Goal: Transaction & Acquisition: Purchase product/service

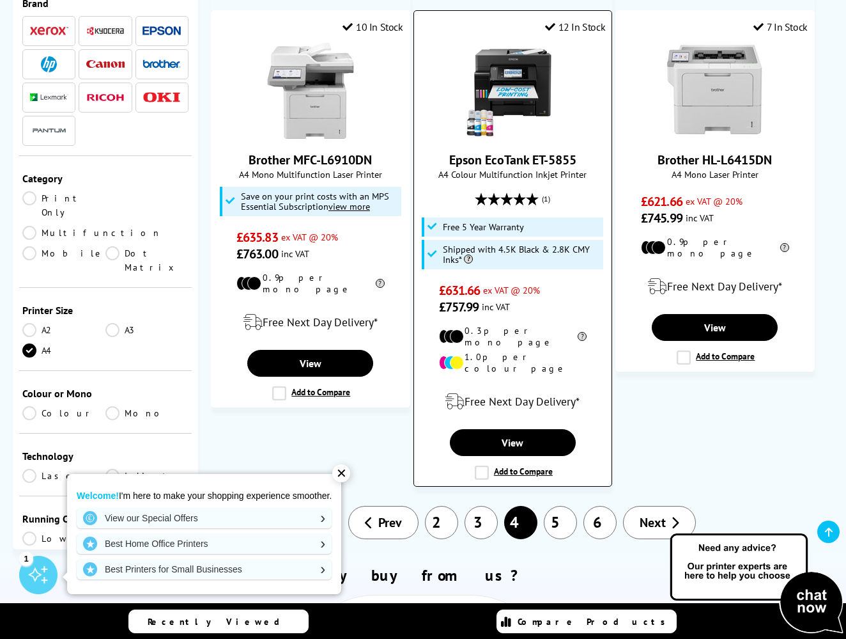
scroll to position [1677, 0]
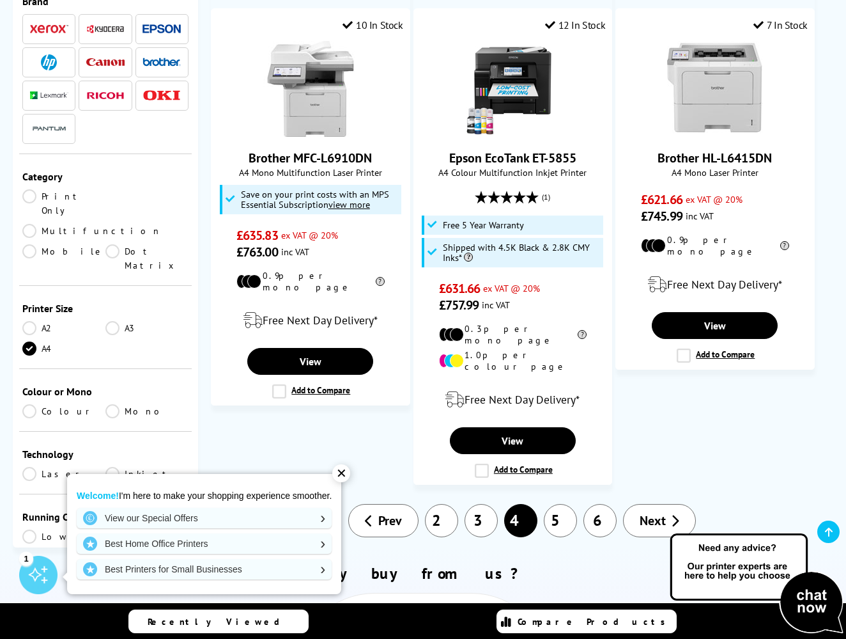
click at [558, 504] on link "5" at bounding box center [560, 520] width 33 height 33
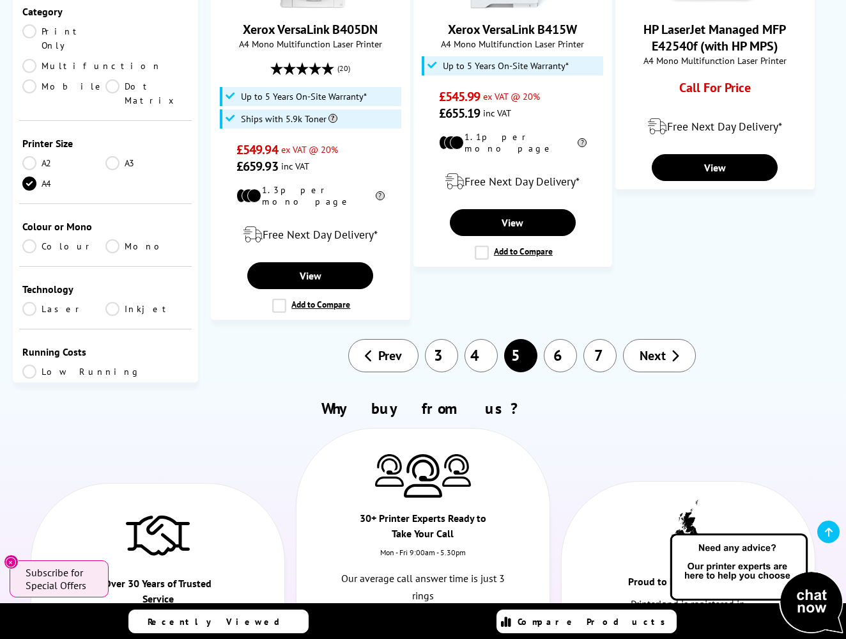
scroll to position [1930, 0]
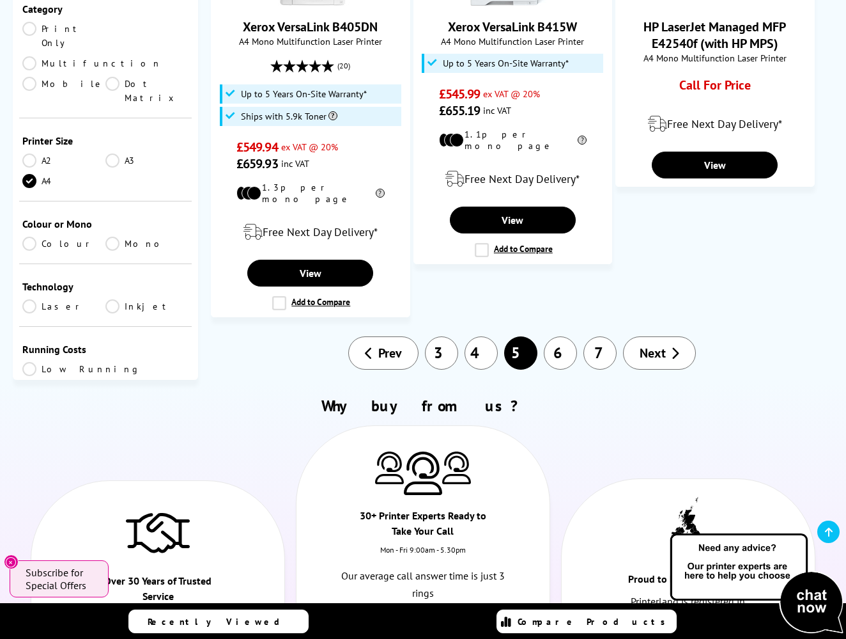
click at [557, 336] on link "6" at bounding box center [560, 352] width 33 height 33
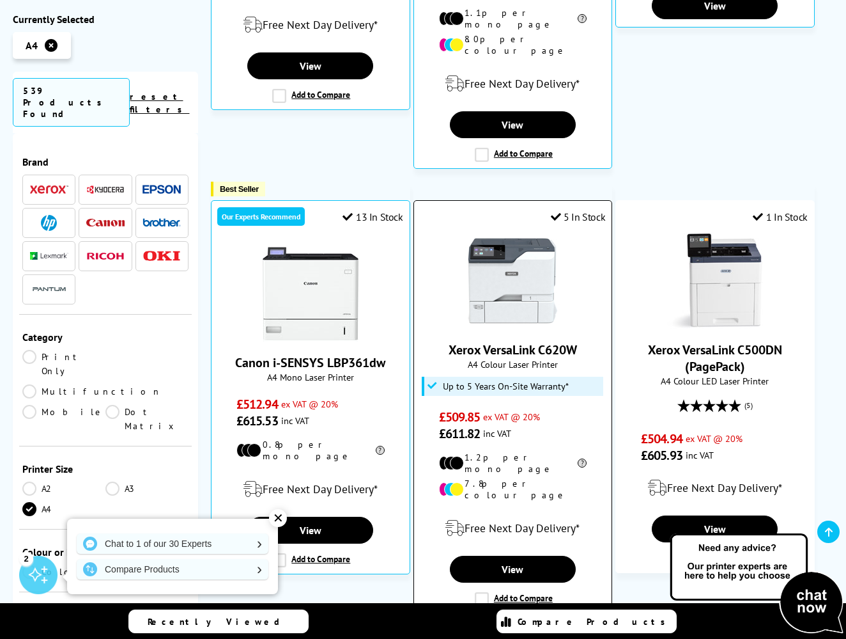
scroll to position [593, 0]
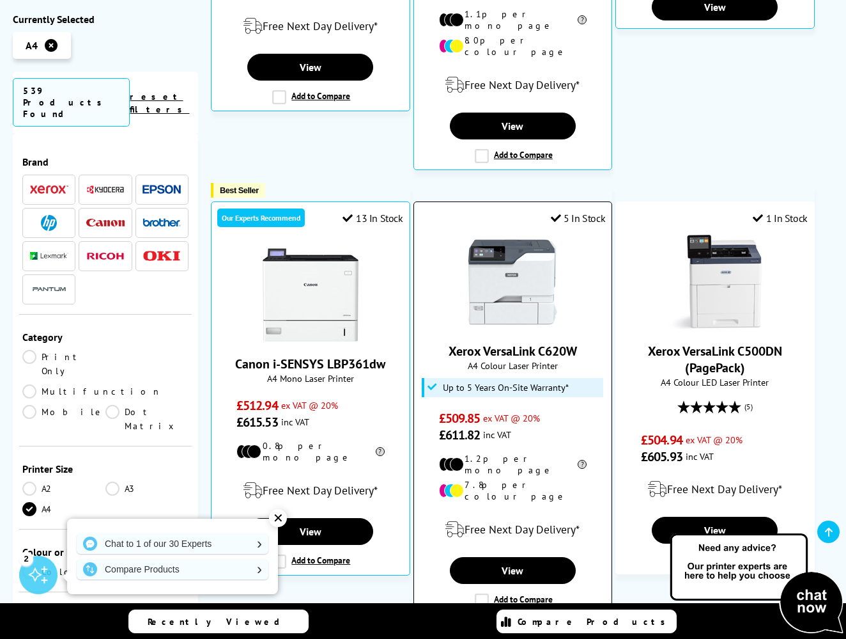
click at [528, 262] on img at bounding box center [513, 282] width 96 height 96
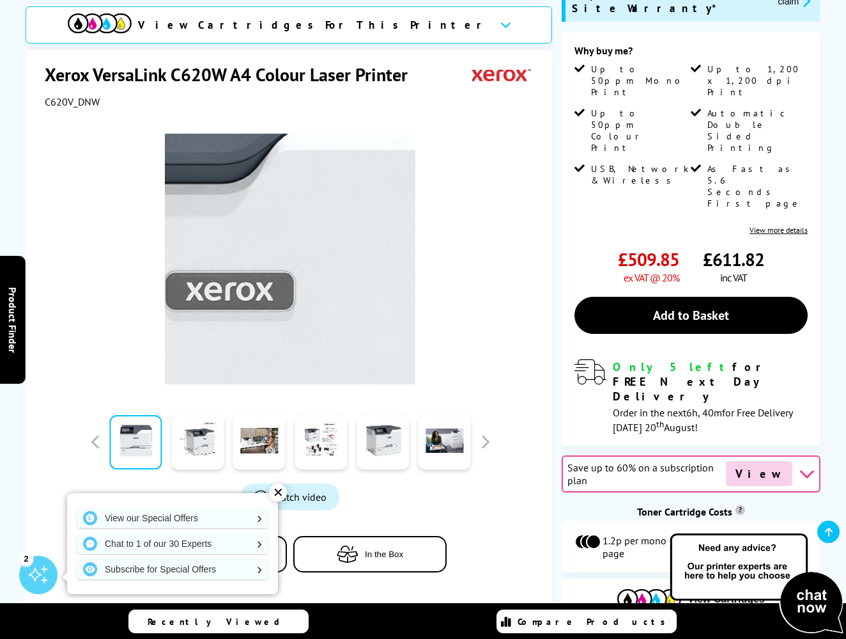
scroll to position [203, 0]
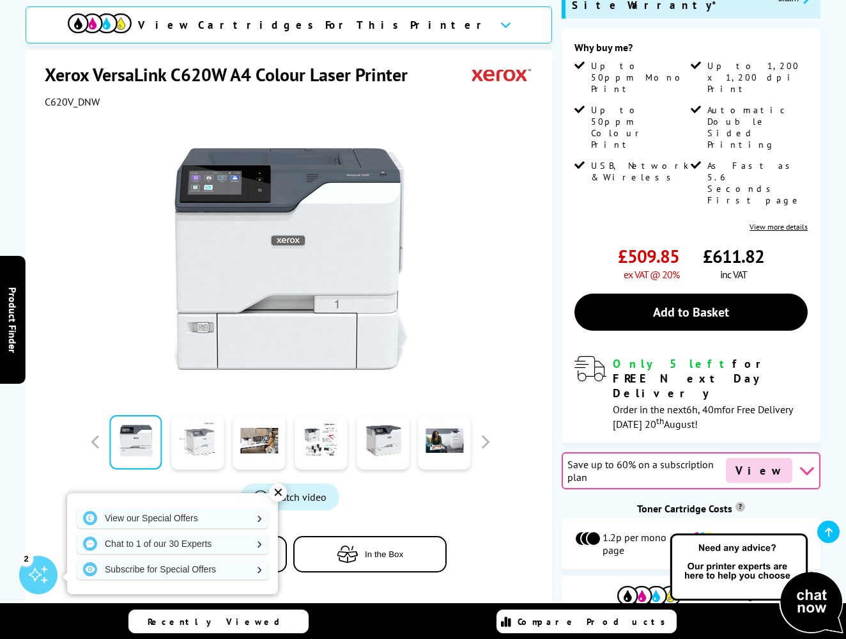
click at [205, 424] on link at bounding box center [197, 442] width 52 height 54
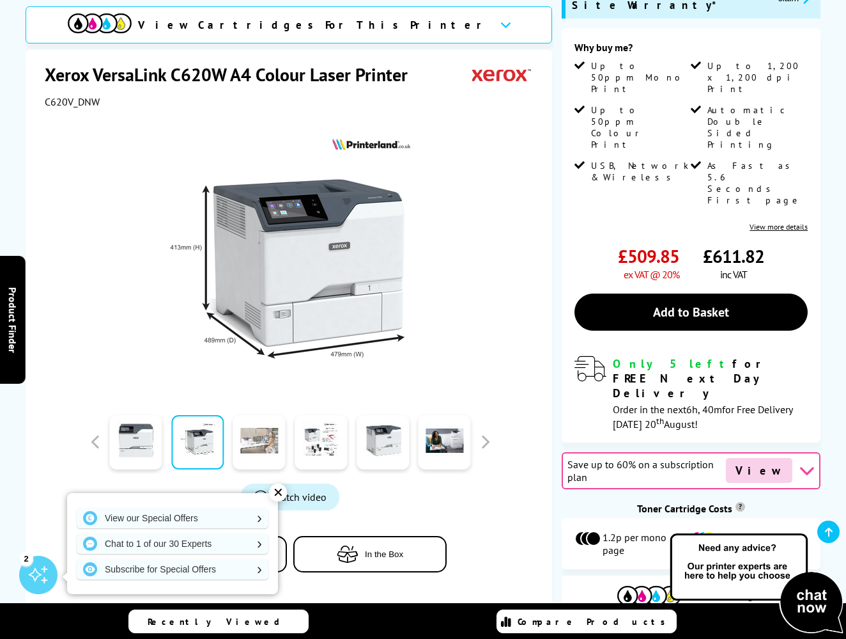
click at [248, 417] on link at bounding box center [259, 442] width 52 height 54
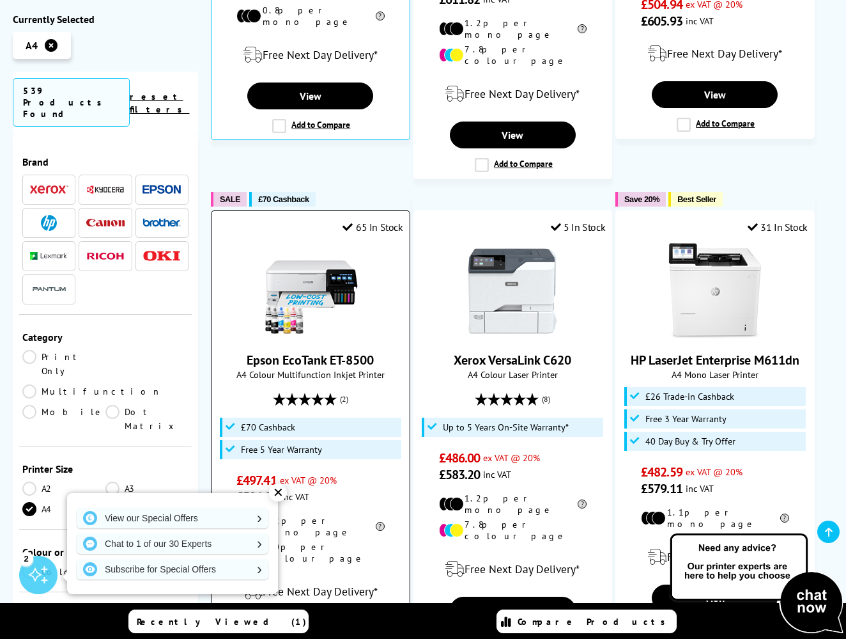
scroll to position [1030, 0]
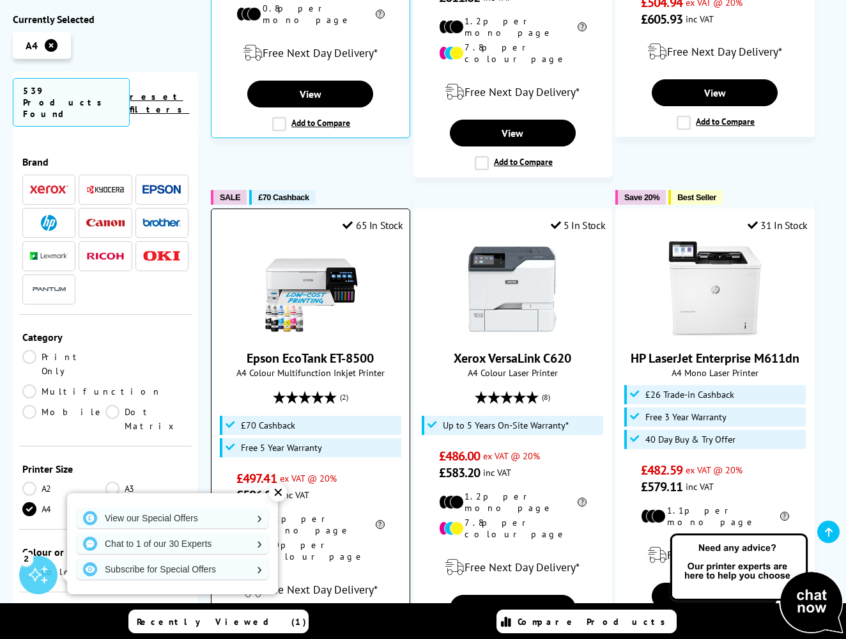
click at [298, 251] on img at bounding box center [311, 289] width 96 height 96
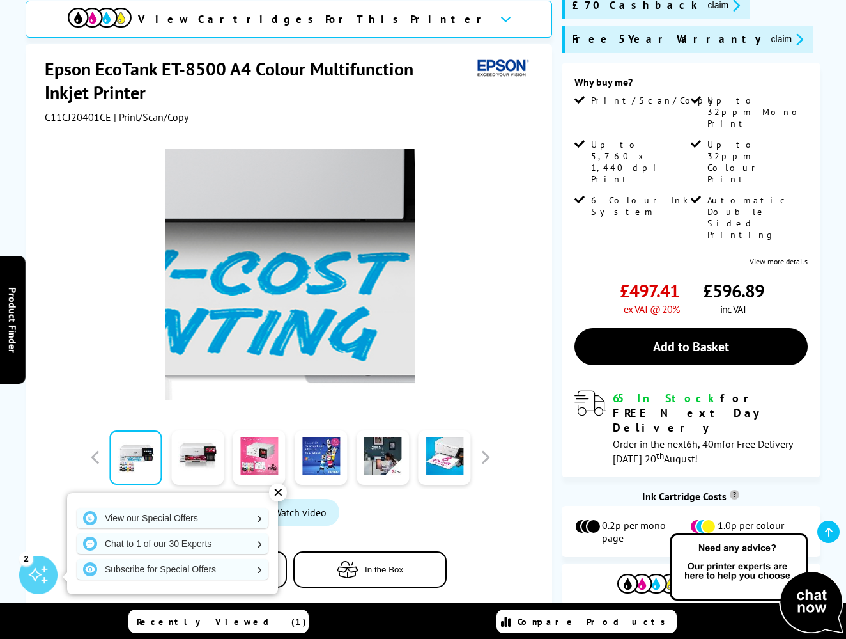
scroll to position [228, 0]
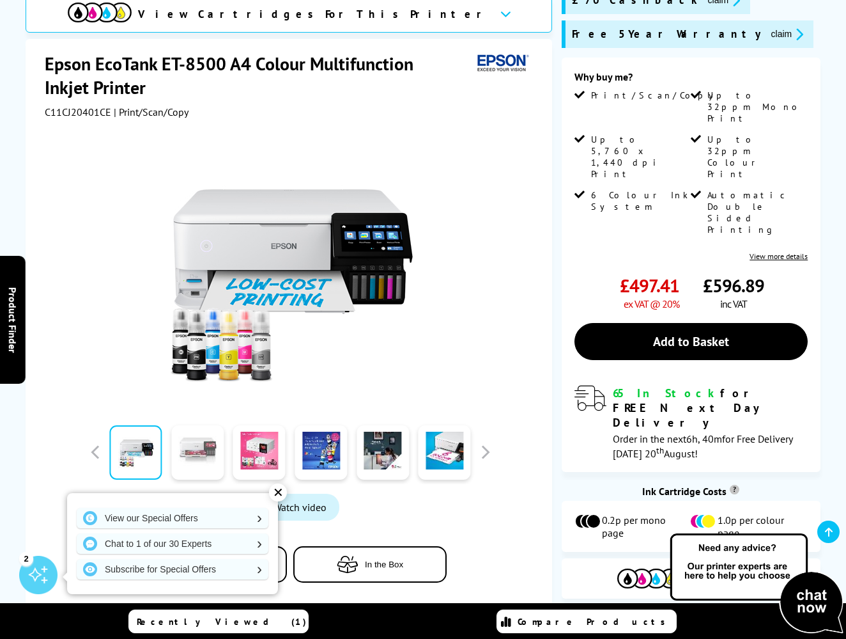
click at [201, 452] on link at bounding box center [197, 452] width 52 height 54
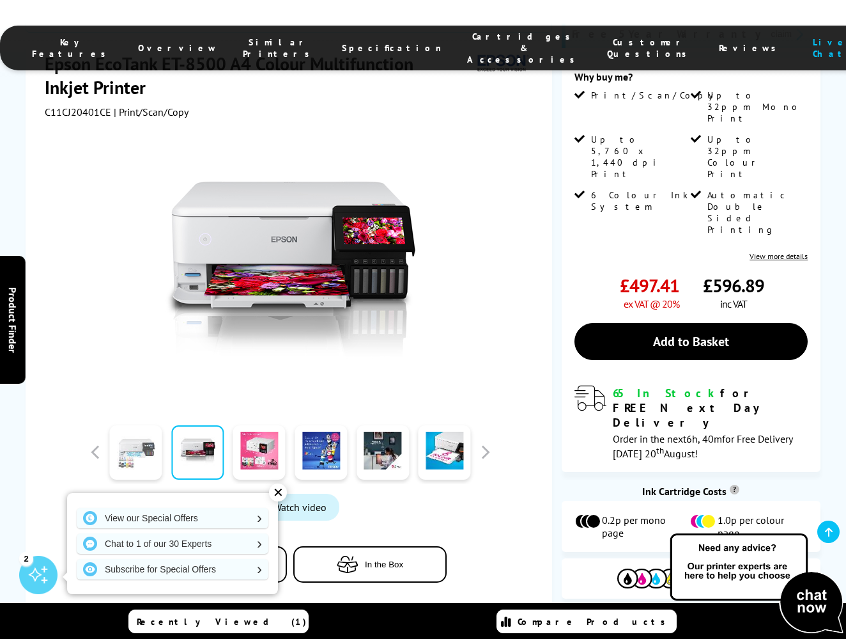
click at [143, 435] on link at bounding box center [135, 452] width 52 height 54
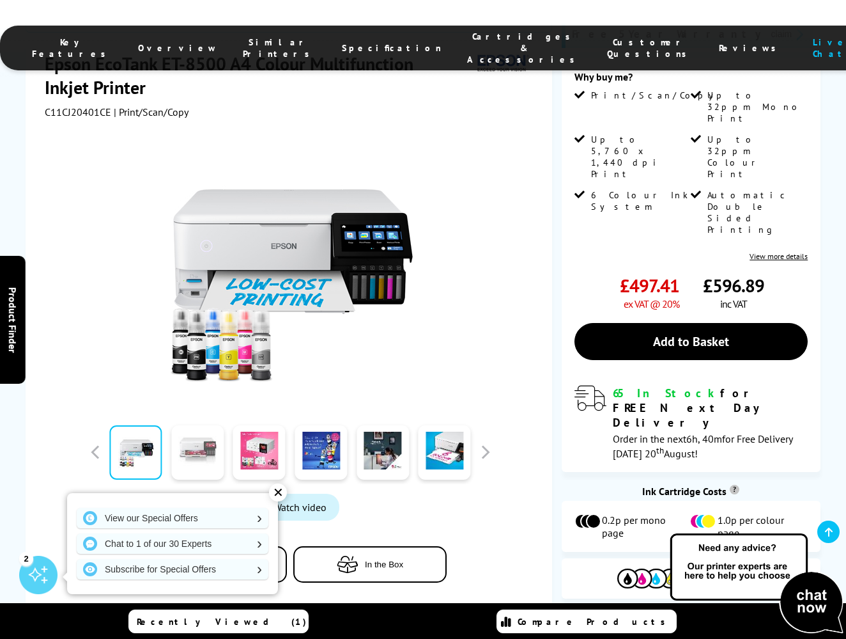
click at [185, 437] on link at bounding box center [197, 452] width 52 height 54
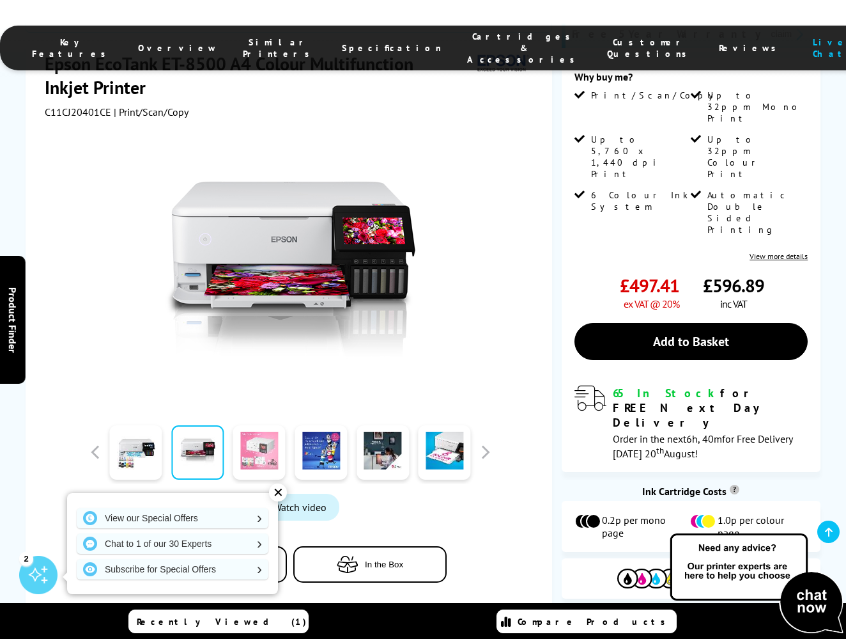
click at [255, 440] on link at bounding box center [259, 452] width 52 height 54
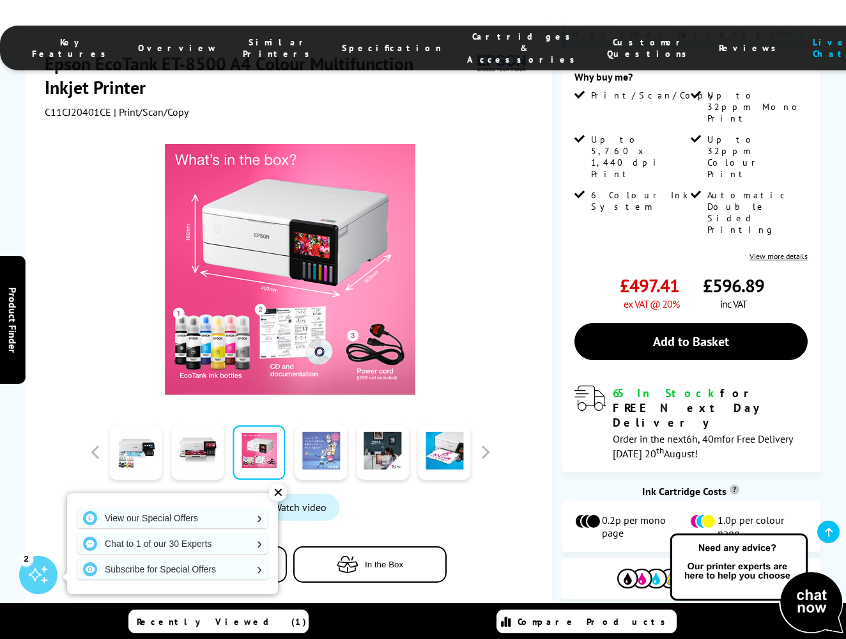
click at [311, 438] on link at bounding box center [321, 452] width 52 height 54
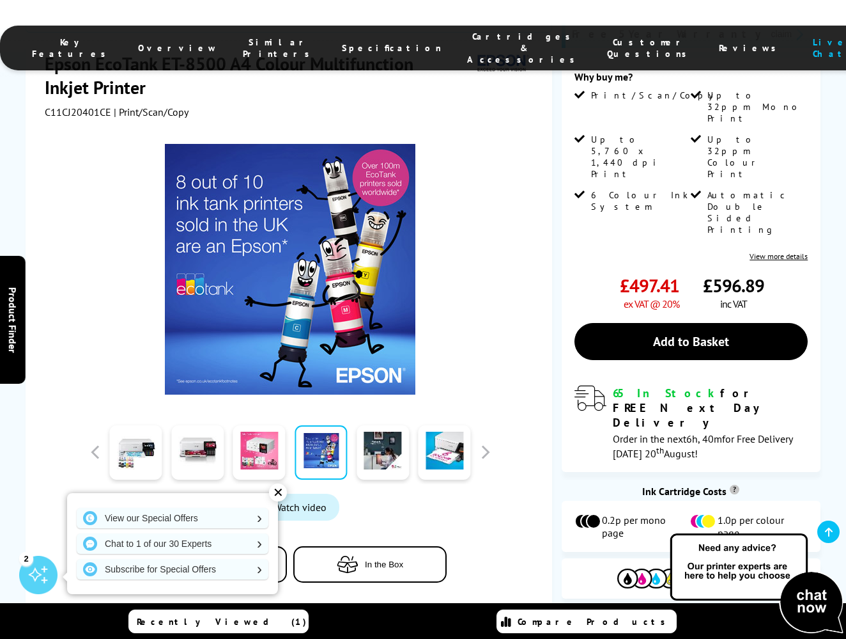
click at [346, 439] on link at bounding box center [321, 452] width 52 height 54
click at [366, 441] on link at bounding box center [383, 452] width 52 height 54
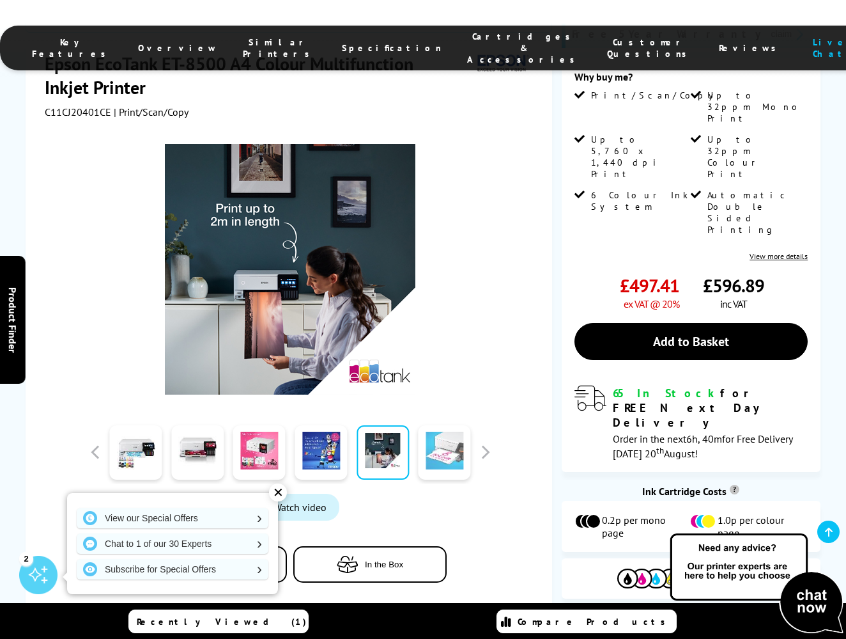
click at [451, 440] on link at bounding box center [445, 452] width 52 height 54
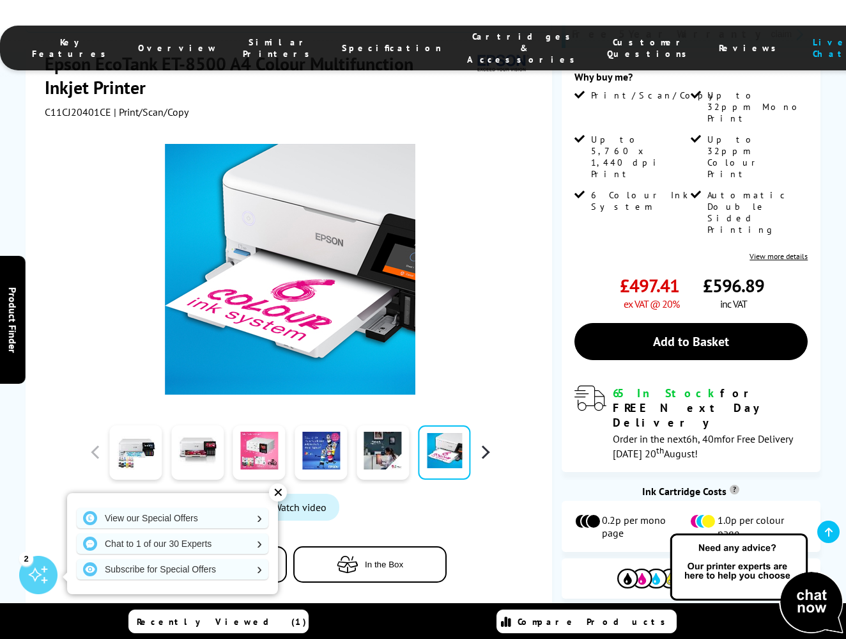
click at [483, 442] on button "button" at bounding box center [485, 451] width 19 height 19
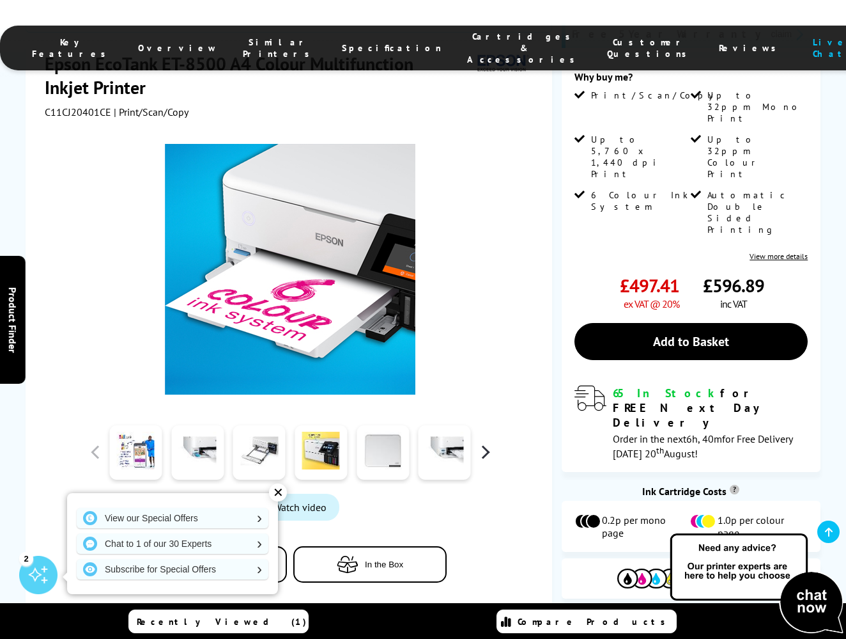
click at [483, 442] on button "button" at bounding box center [485, 451] width 19 height 19
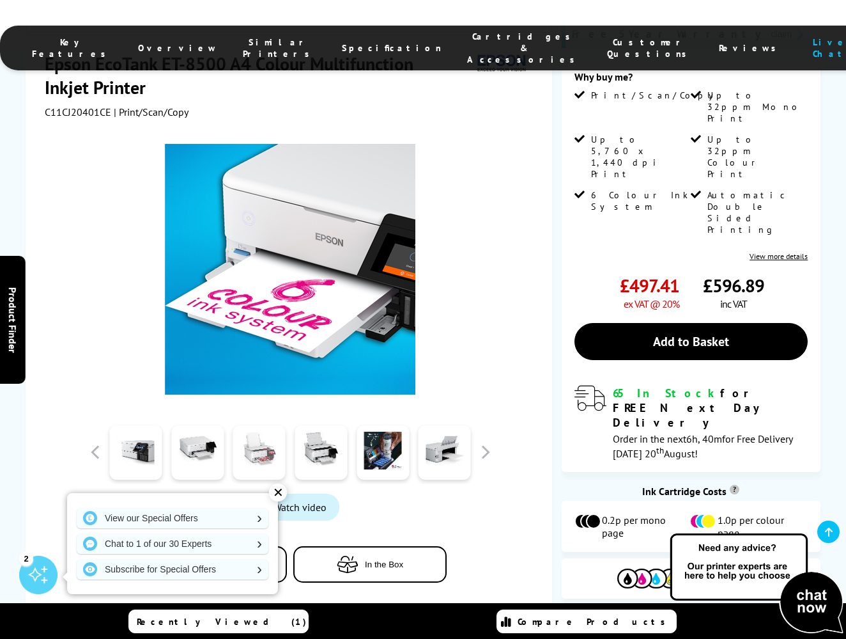
click at [239, 437] on link at bounding box center [259, 452] width 52 height 54
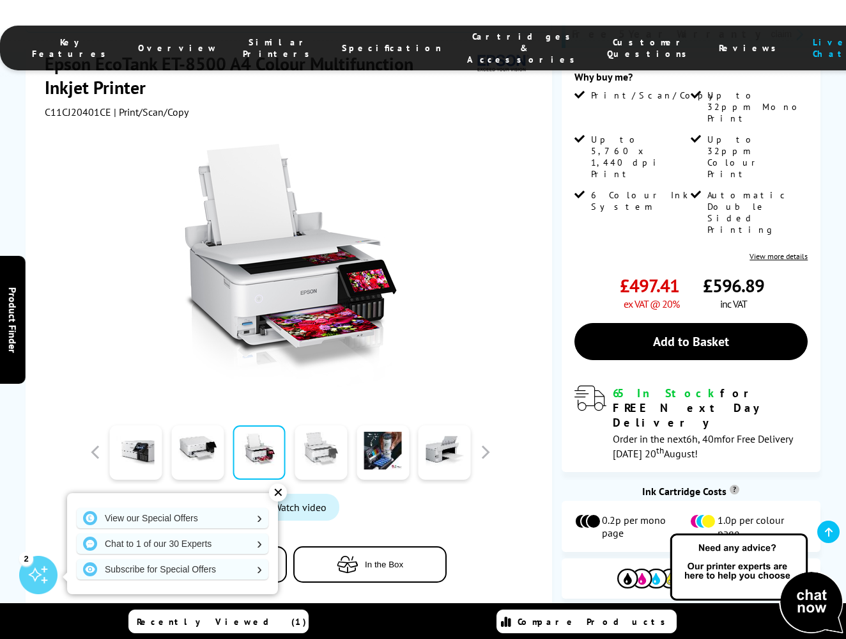
click at [316, 442] on link at bounding box center [321, 452] width 52 height 54
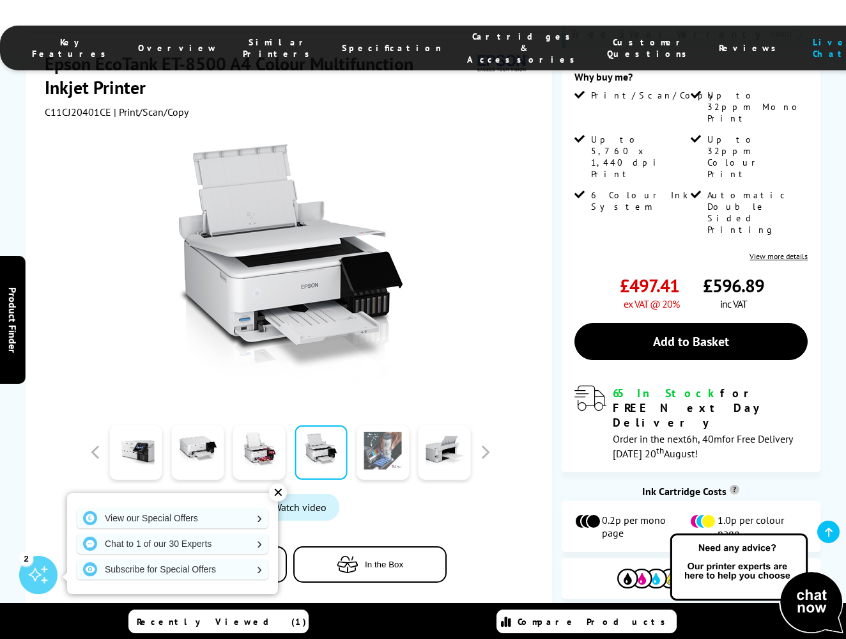
click at [380, 445] on link at bounding box center [383, 452] width 52 height 54
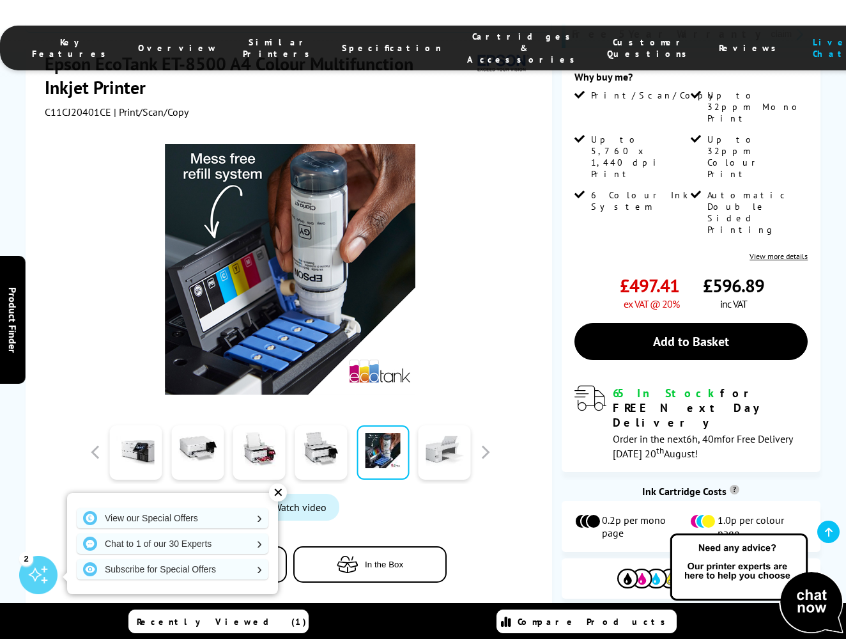
click at [430, 447] on link at bounding box center [445, 452] width 52 height 54
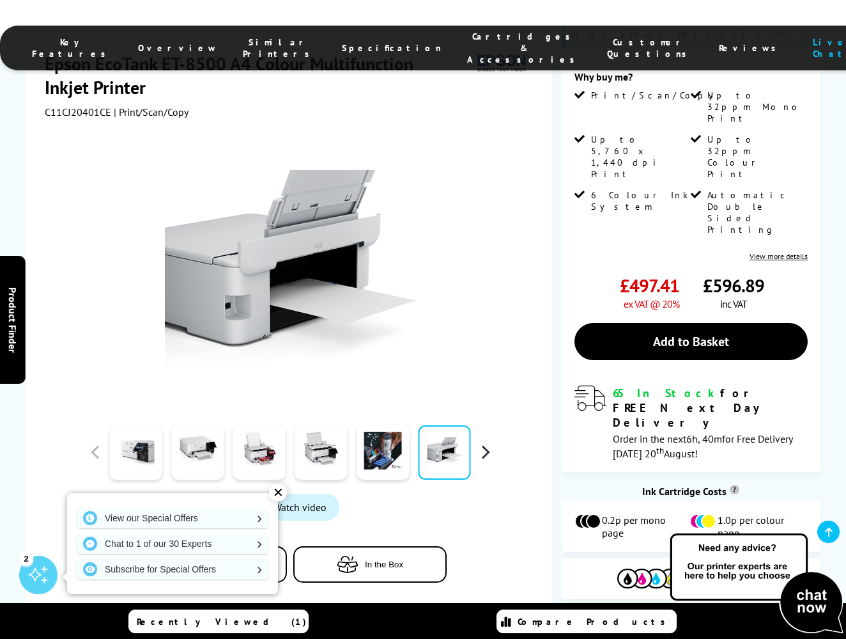
click at [486, 442] on button "button" at bounding box center [485, 451] width 19 height 19
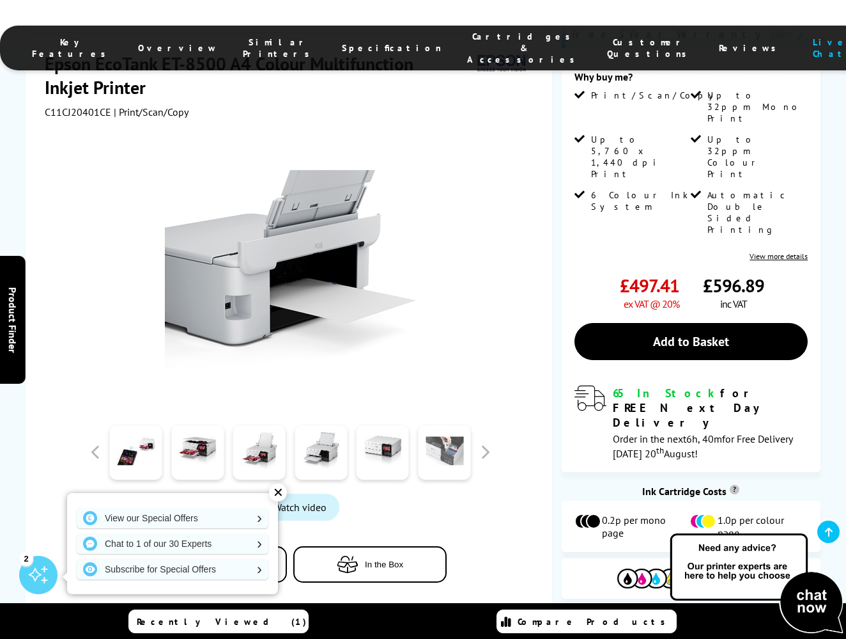
click at [442, 433] on link at bounding box center [445, 452] width 52 height 54
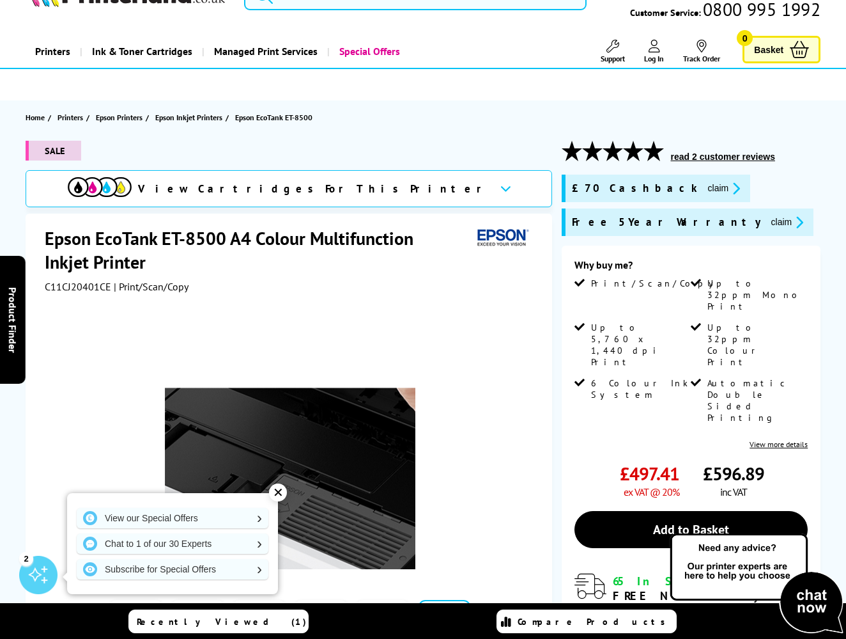
scroll to position [17, 0]
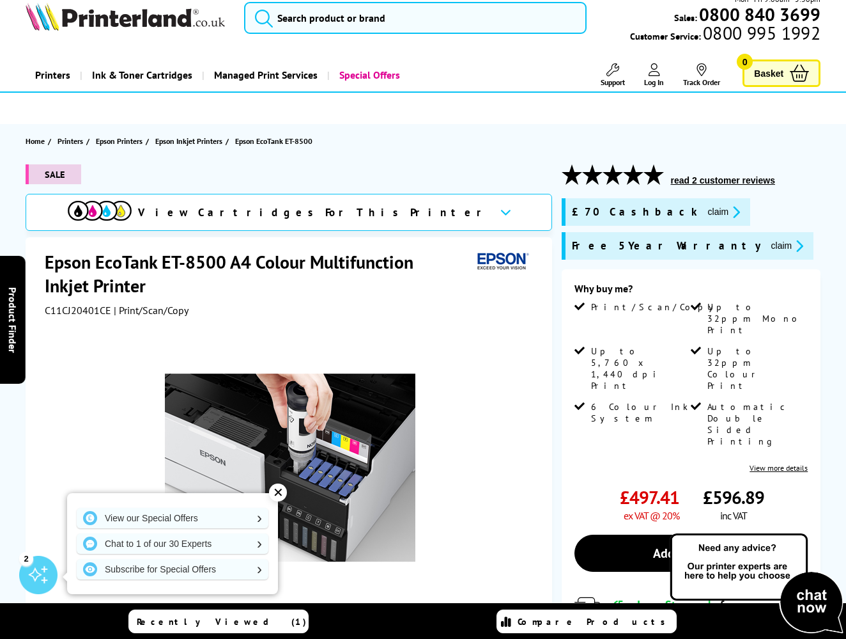
click at [278, 491] on div "✕" at bounding box center [278, 492] width 18 height 18
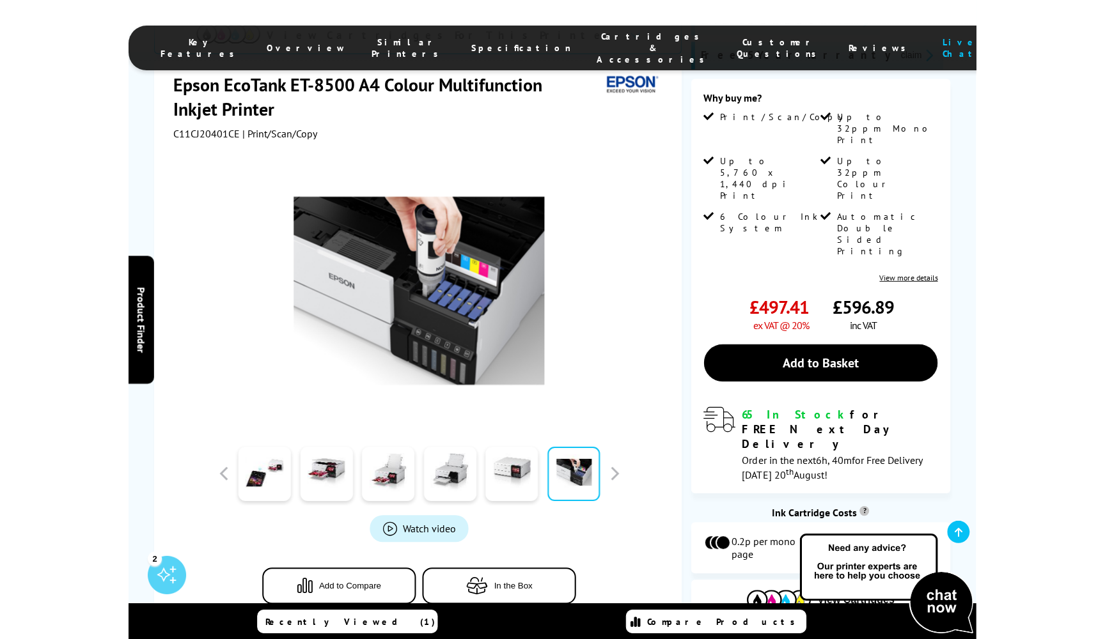
scroll to position [318, 0]
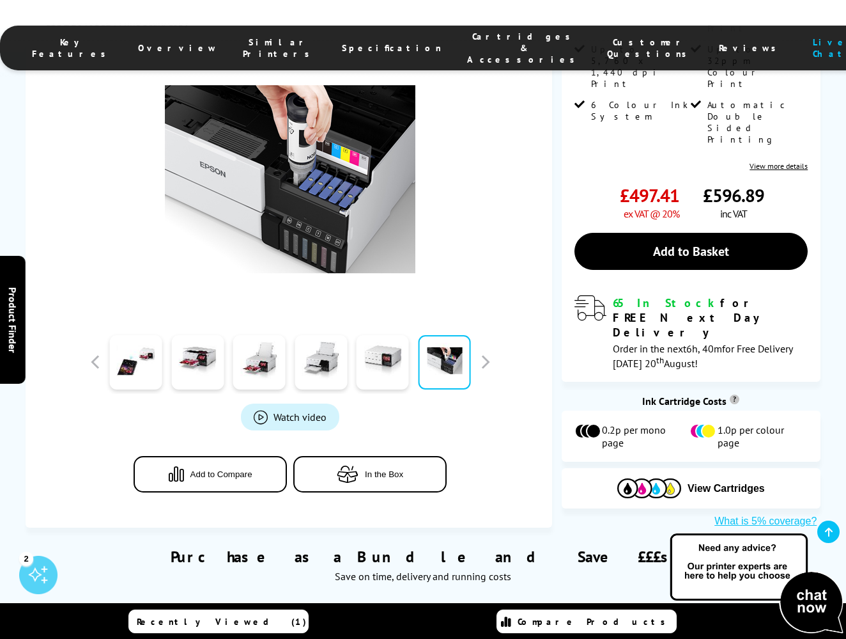
click at [454, 353] on link at bounding box center [445, 362] width 52 height 54
click at [481, 352] on button "button" at bounding box center [485, 361] width 19 height 19
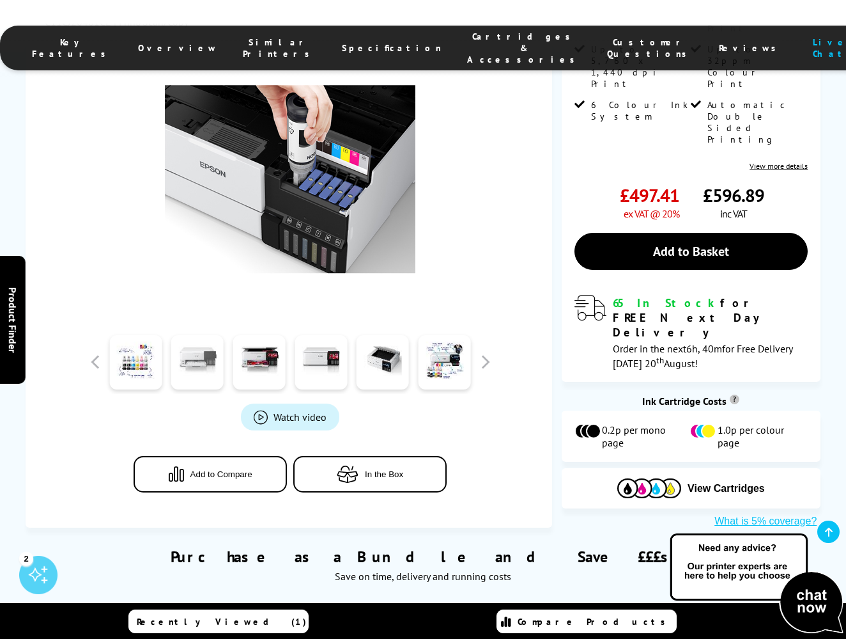
click at [183, 345] on link at bounding box center [197, 362] width 52 height 54
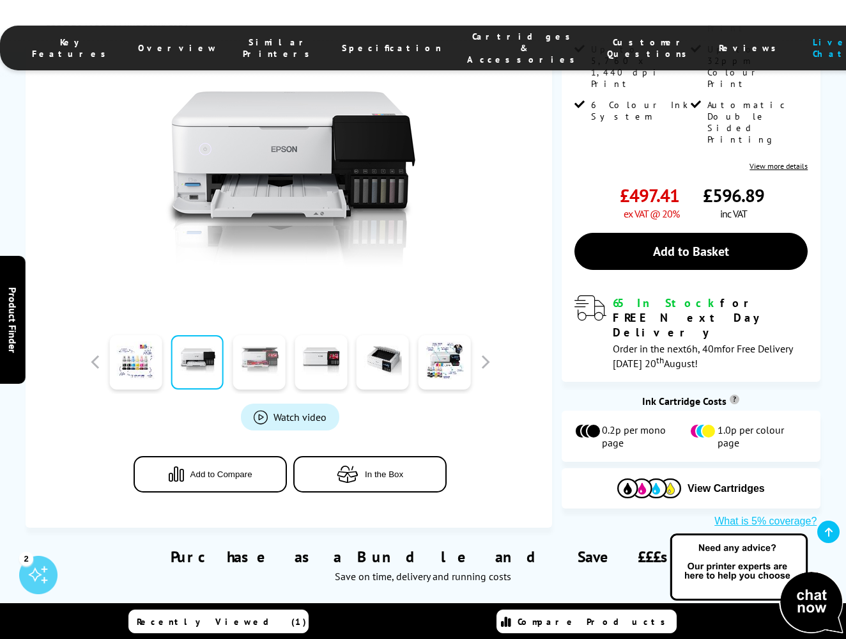
click at [244, 348] on link at bounding box center [259, 362] width 52 height 54
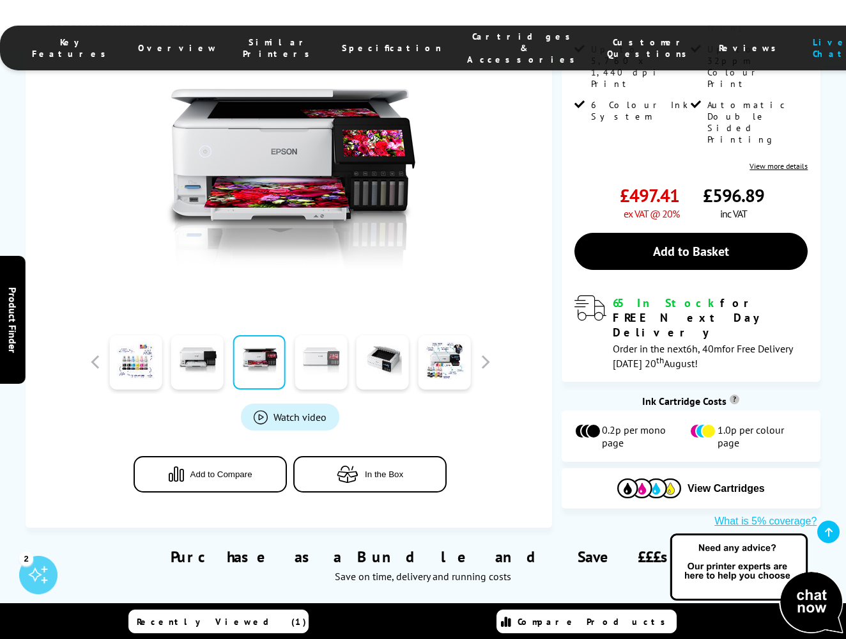
click at [321, 357] on link at bounding box center [321, 362] width 52 height 54
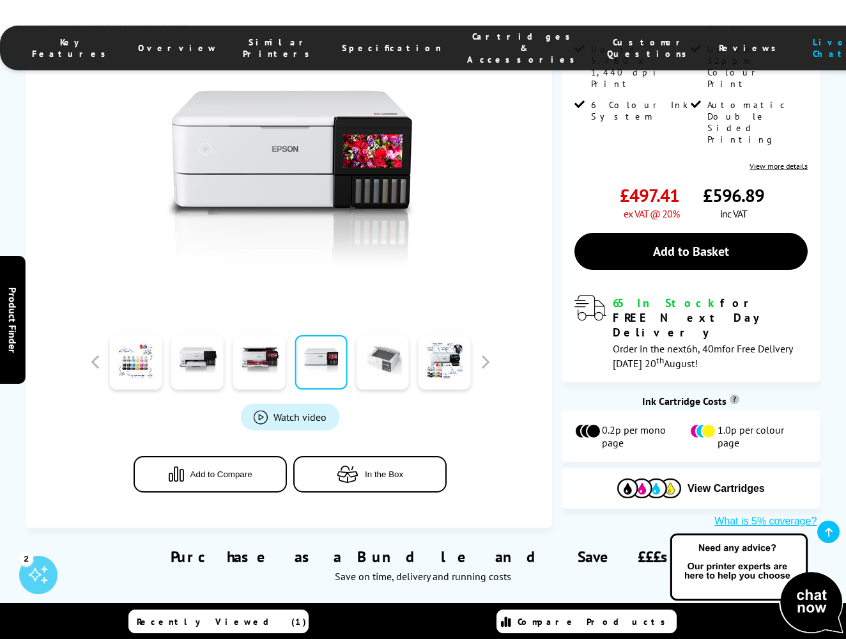
click at [378, 354] on link at bounding box center [383, 362] width 52 height 54
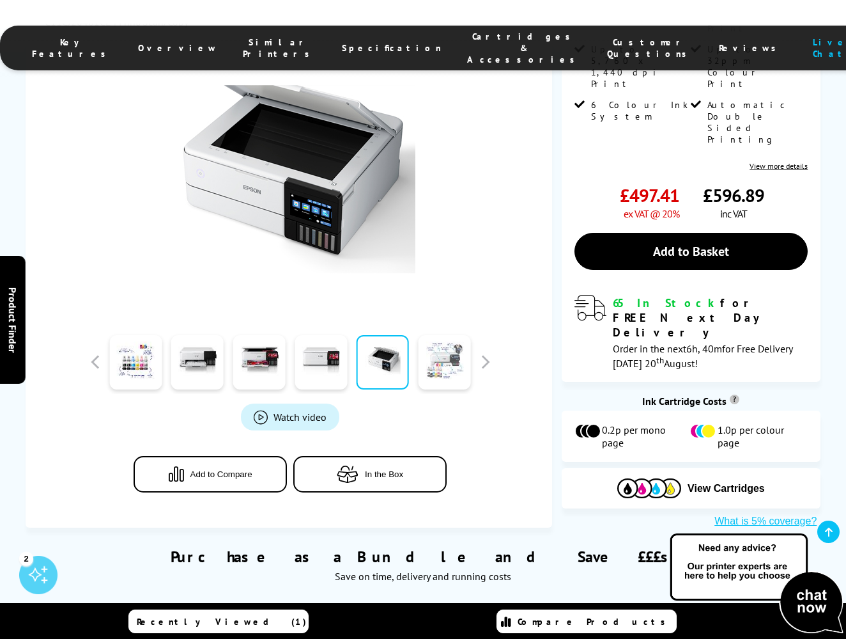
click at [429, 352] on link at bounding box center [445, 362] width 52 height 54
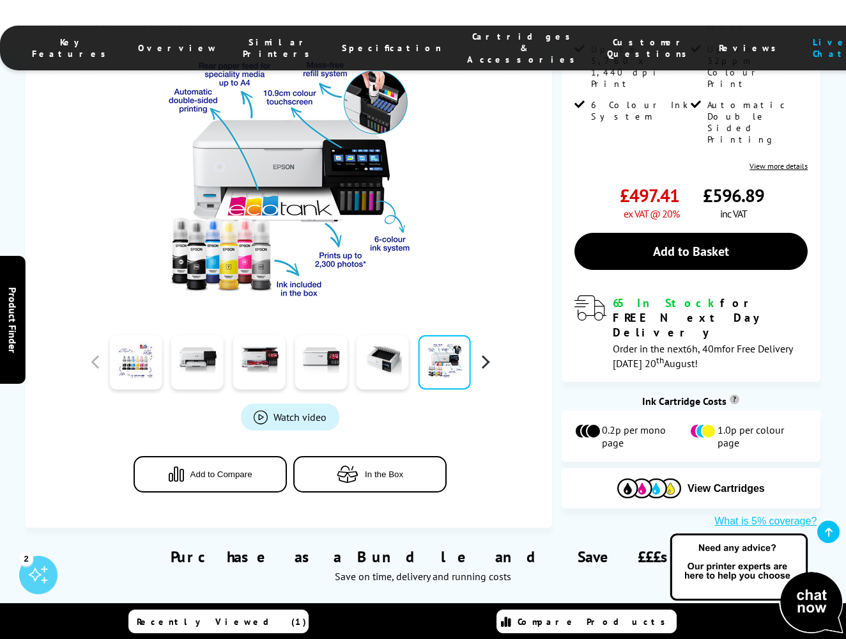
click at [481, 352] on button "button" at bounding box center [485, 361] width 19 height 19
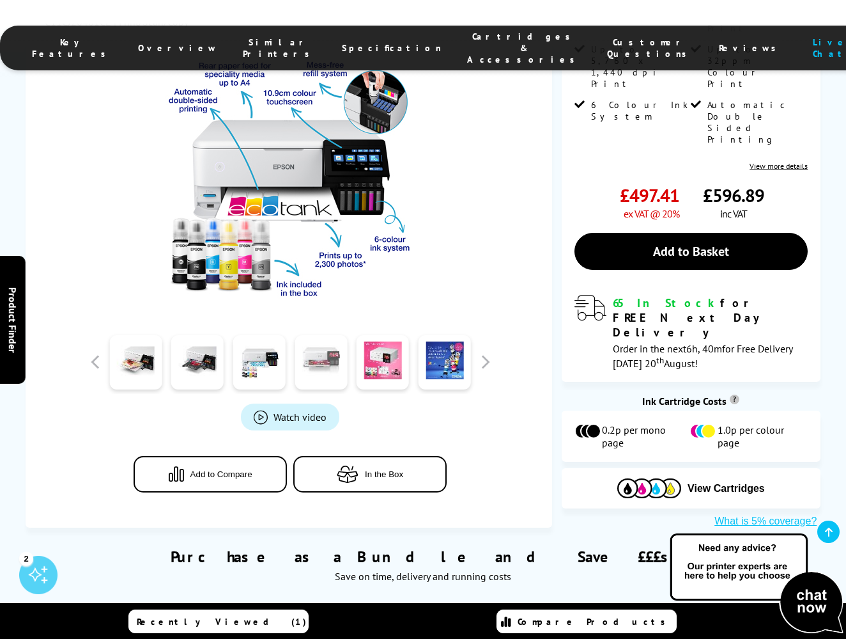
click at [322, 352] on link at bounding box center [321, 362] width 52 height 54
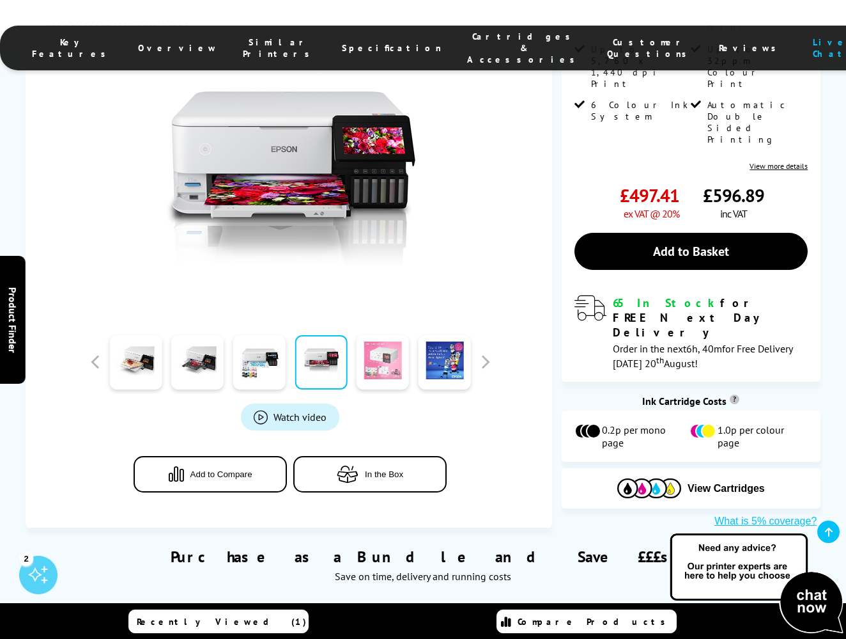
click at [366, 350] on link at bounding box center [383, 362] width 52 height 54
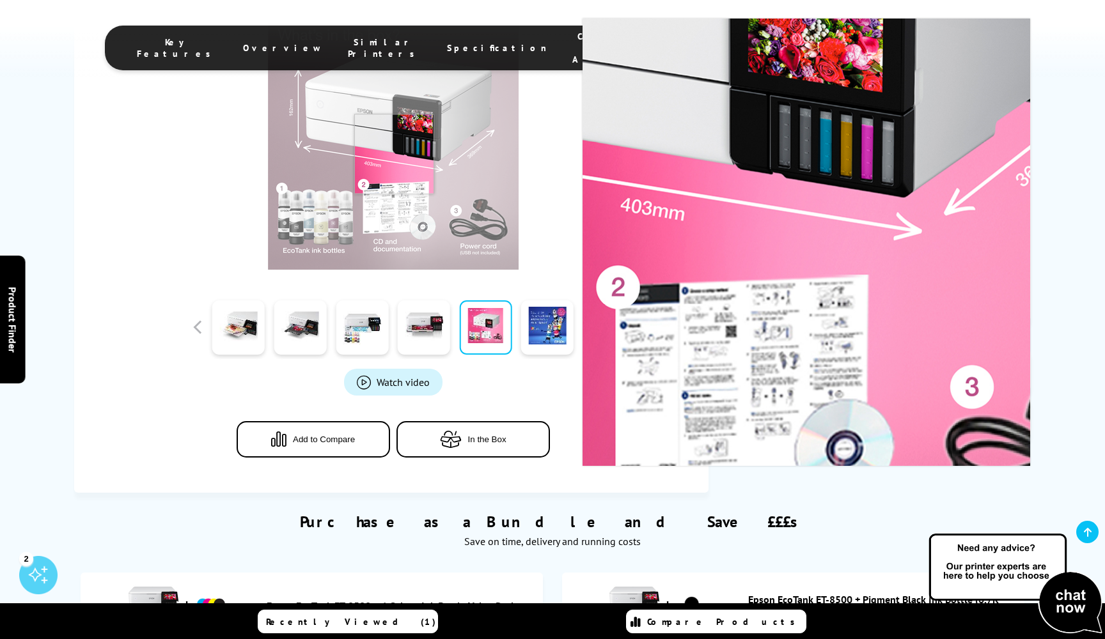
click at [394, 153] on img at bounding box center [393, 144] width 251 height 251
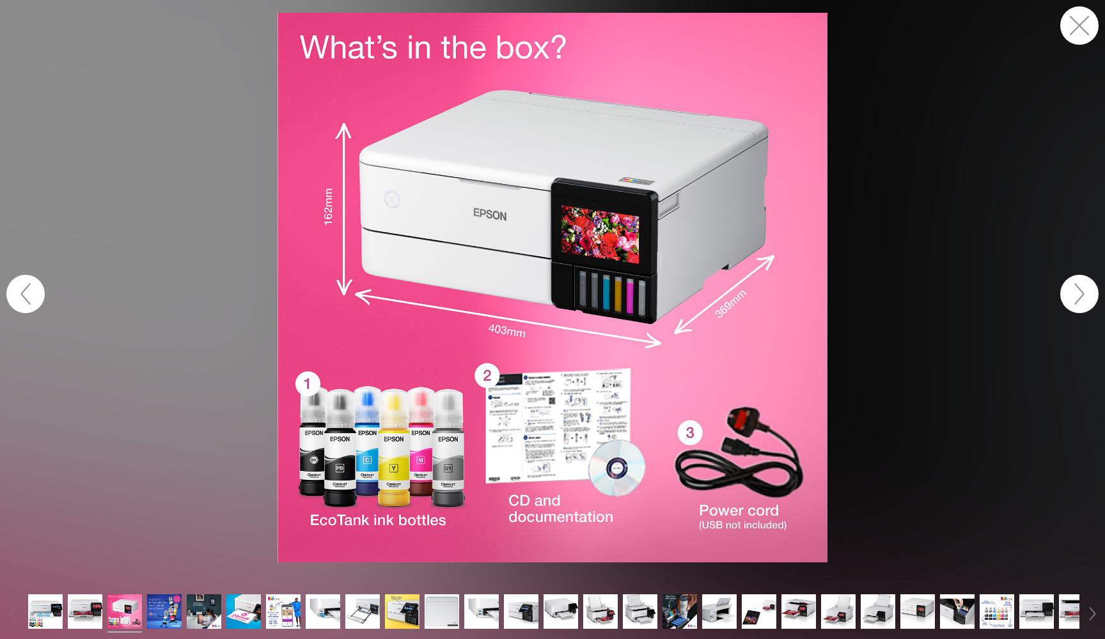
click at [482, 201] on img at bounding box center [552, 288] width 550 height 550
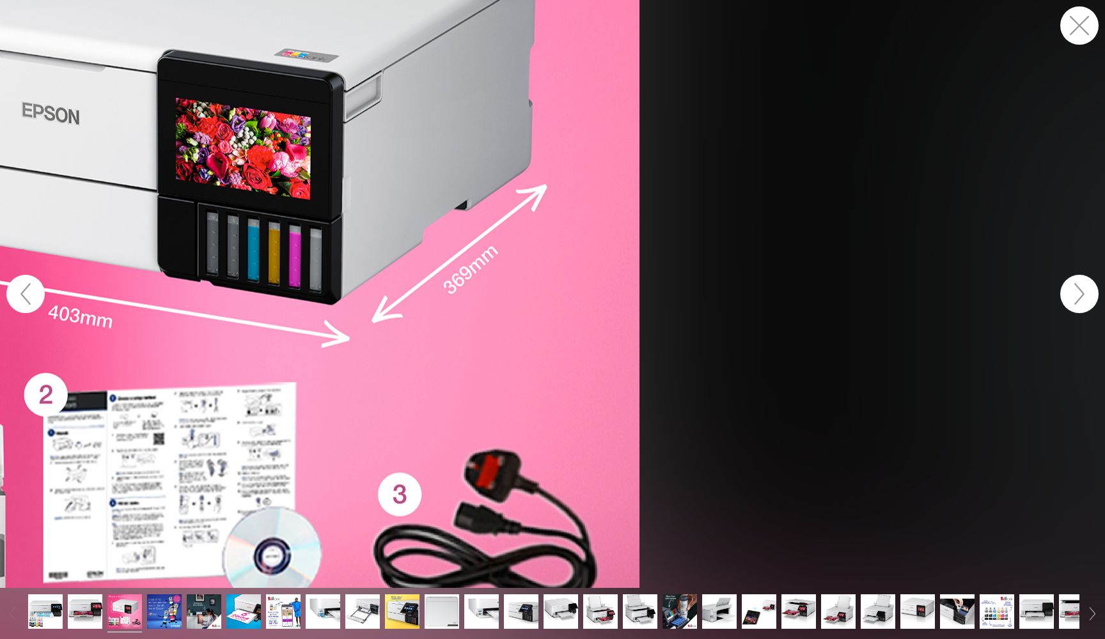
click at [495, 182] on figure at bounding box center [552, 294] width 1105 height 588
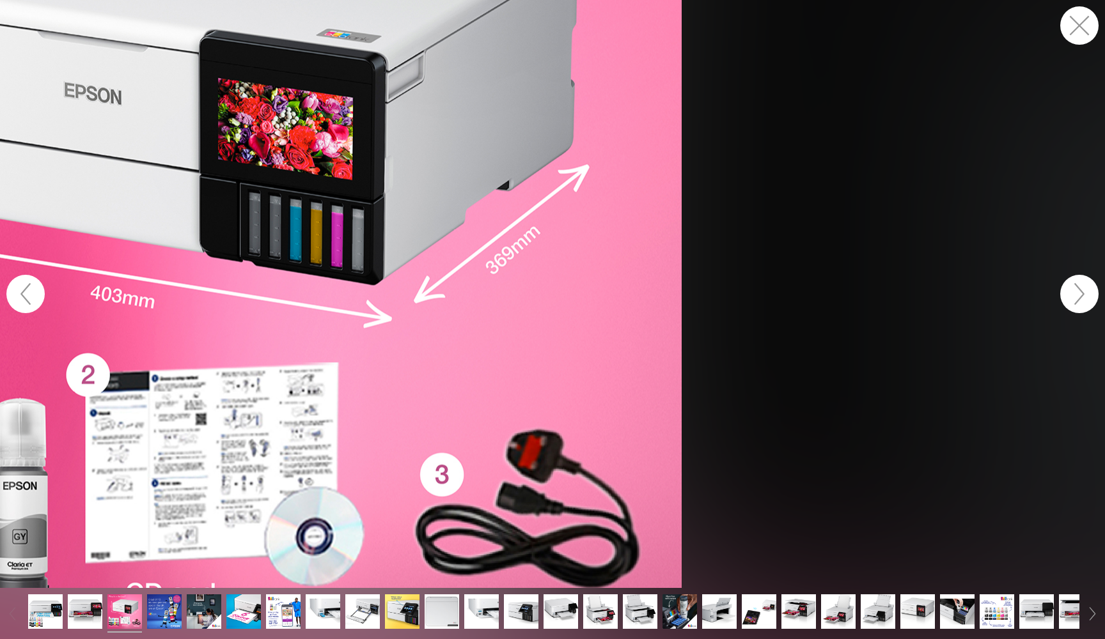
drag, startPoint x: 444, startPoint y: 198, endPoint x: 441, endPoint y: 221, distance: 22.5
click at [441, 221] on figure at bounding box center [552, 294] width 1105 height 588
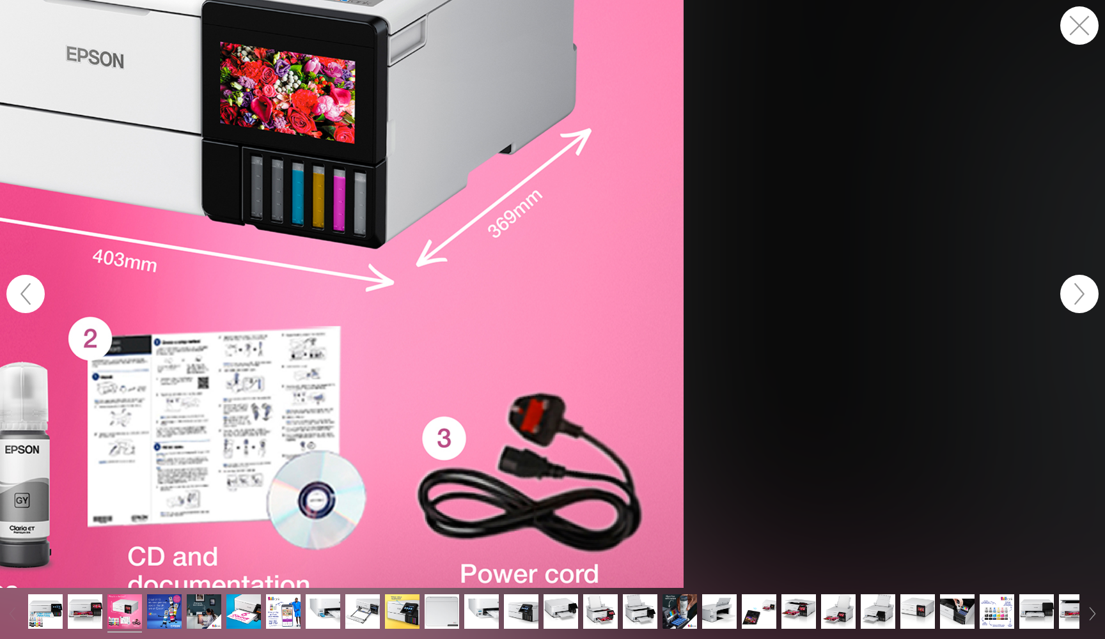
click at [441, 221] on figure at bounding box center [552, 294] width 1105 height 588
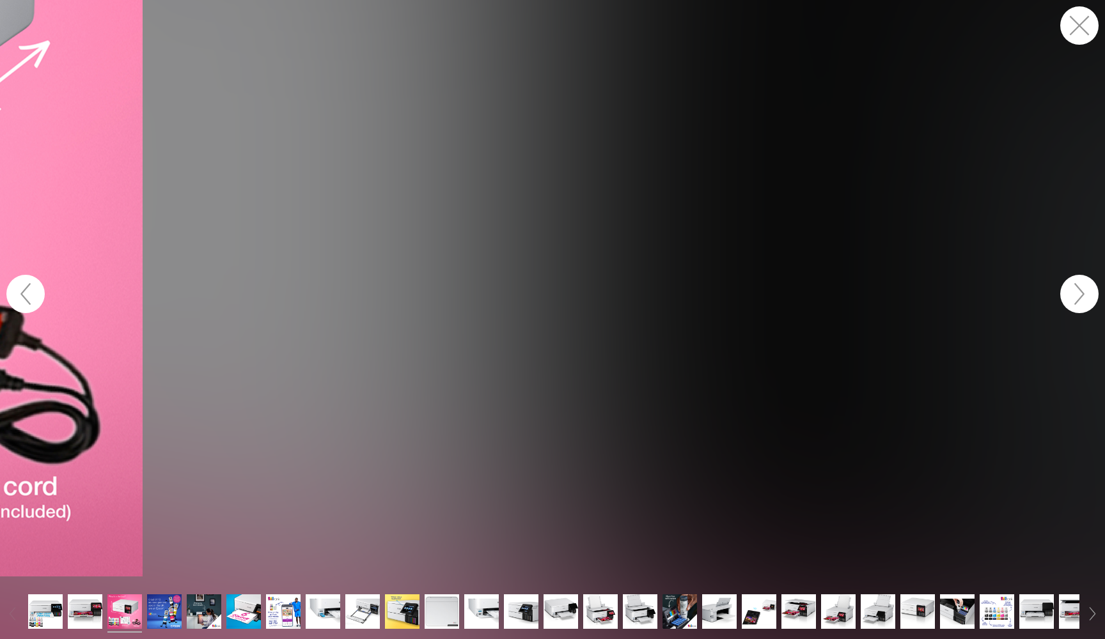
click at [846, 286] on button "button" at bounding box center [1079, 294] width 38 height 38
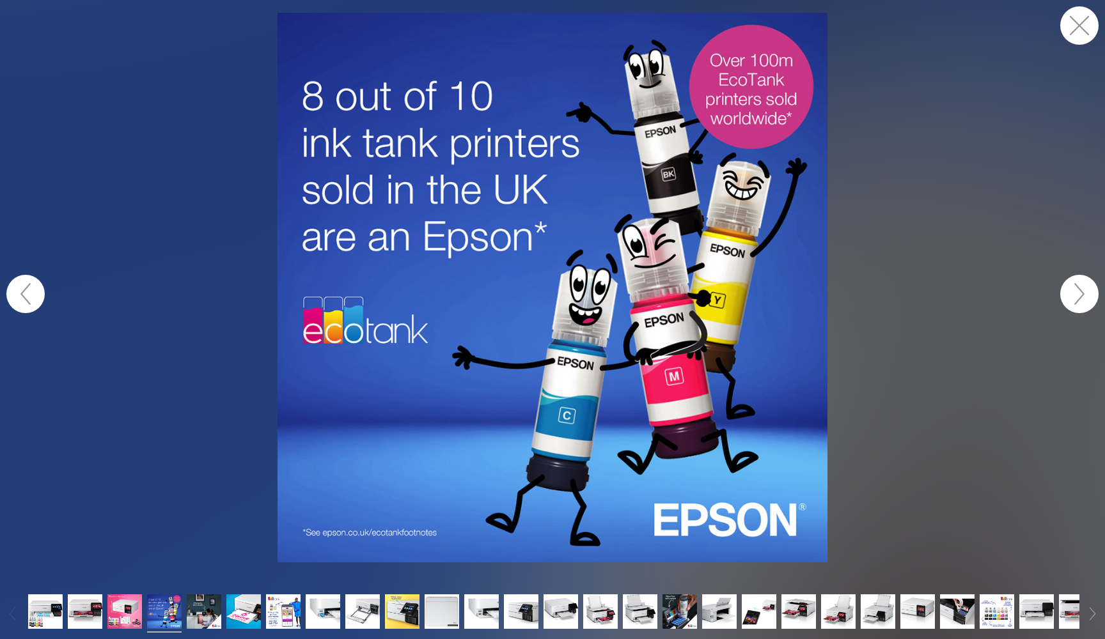
click at [846, 290] on button "button" at bounding box center [1079, 294] width 38 height 38
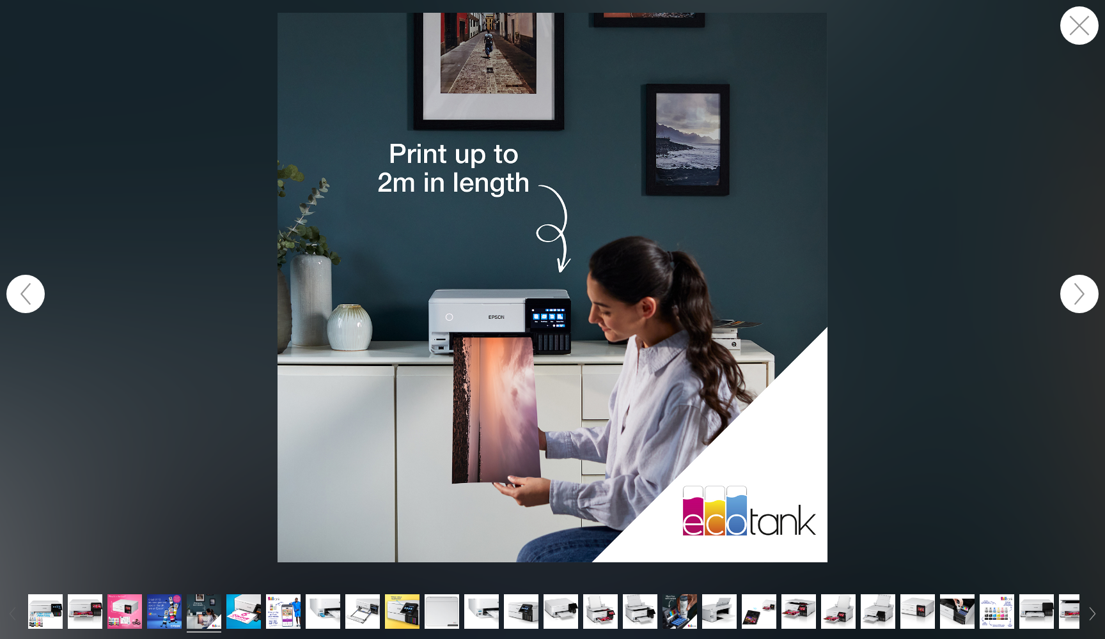
click at [846, 290] on button "button" at bounding box center [1079, 294] width 38 height 38
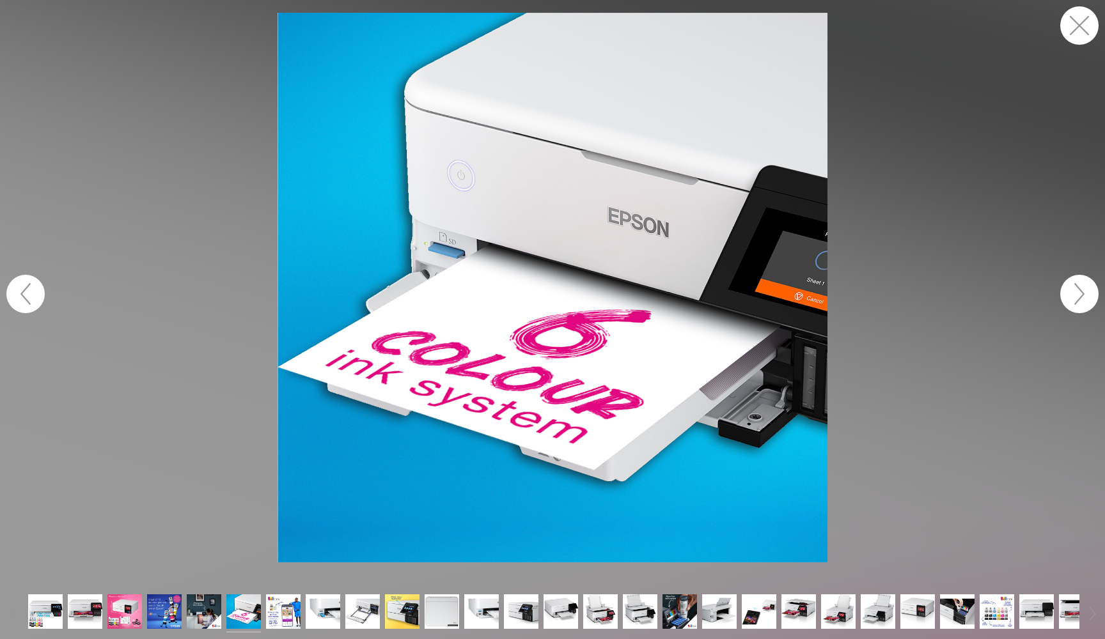
click at [846, 290] on button "button" at bounding box center [1079, 294] width 38 height 38
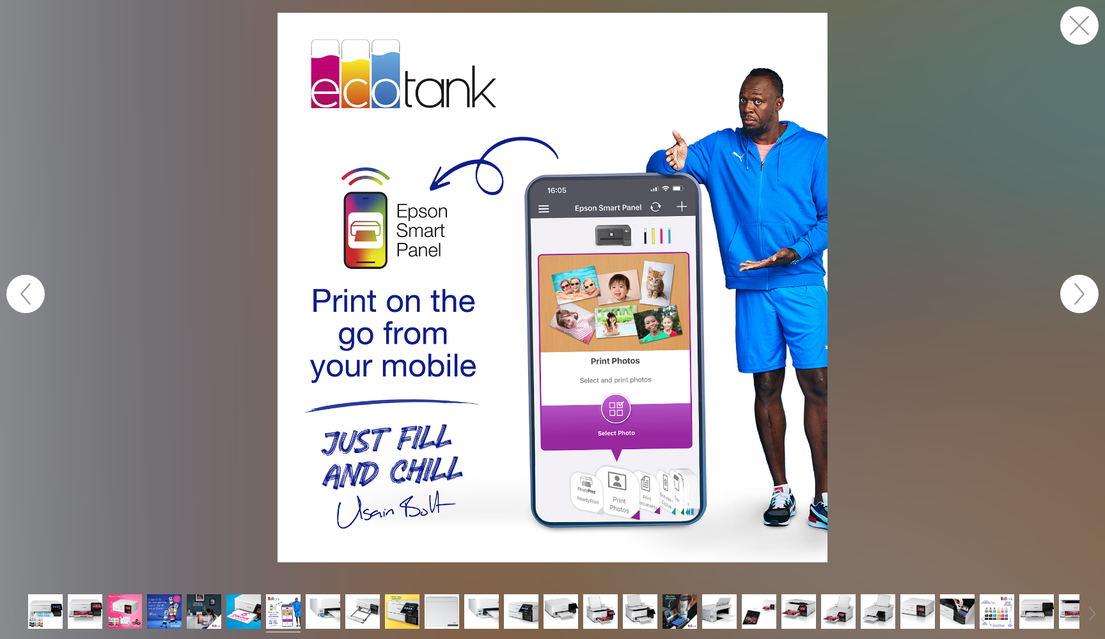
click at [846, 290] on button "button" at bounding box center [1079, 294] width 38 height 38
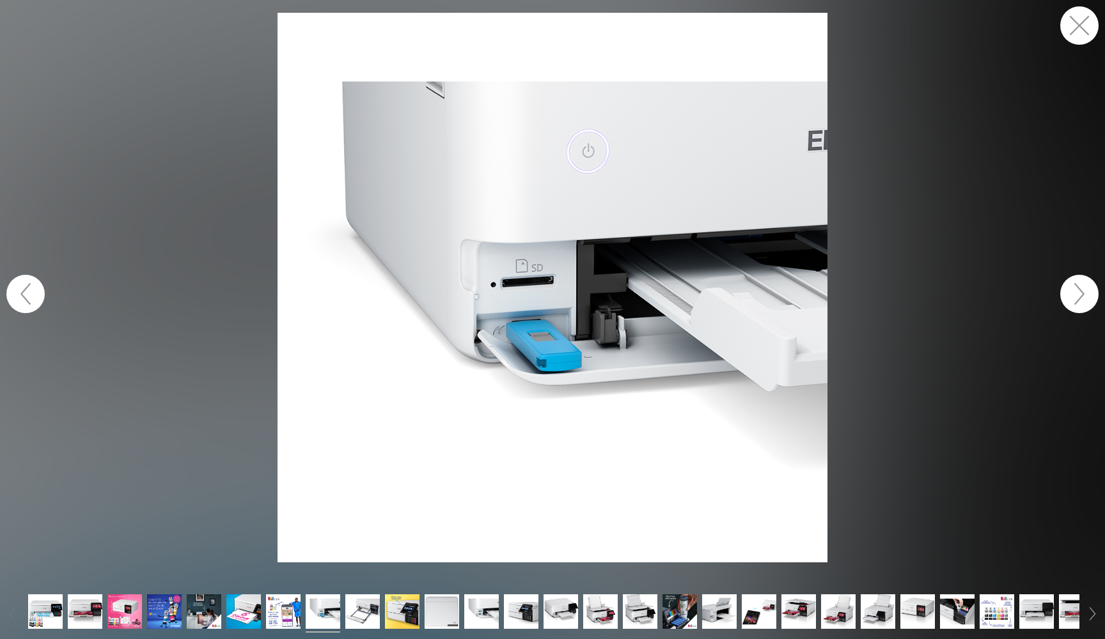
click at [846, 290] on button "button" at bounding box center [1079, 294] width 38 height 38
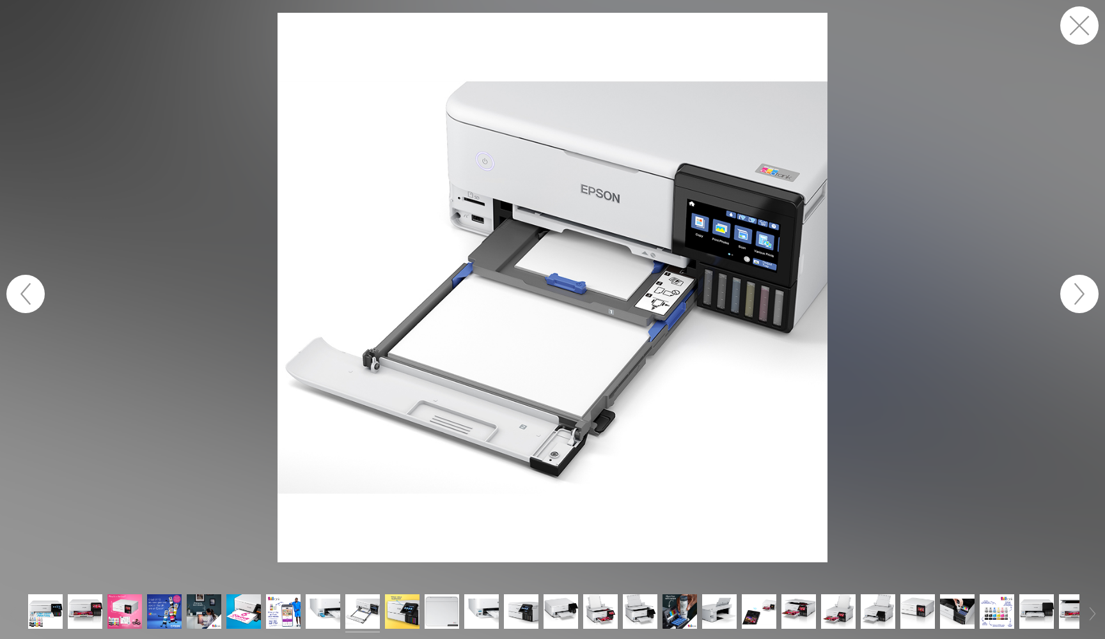
click at [846, 290] on button "button" at bounding box center [1079, 294] width 38 height 38
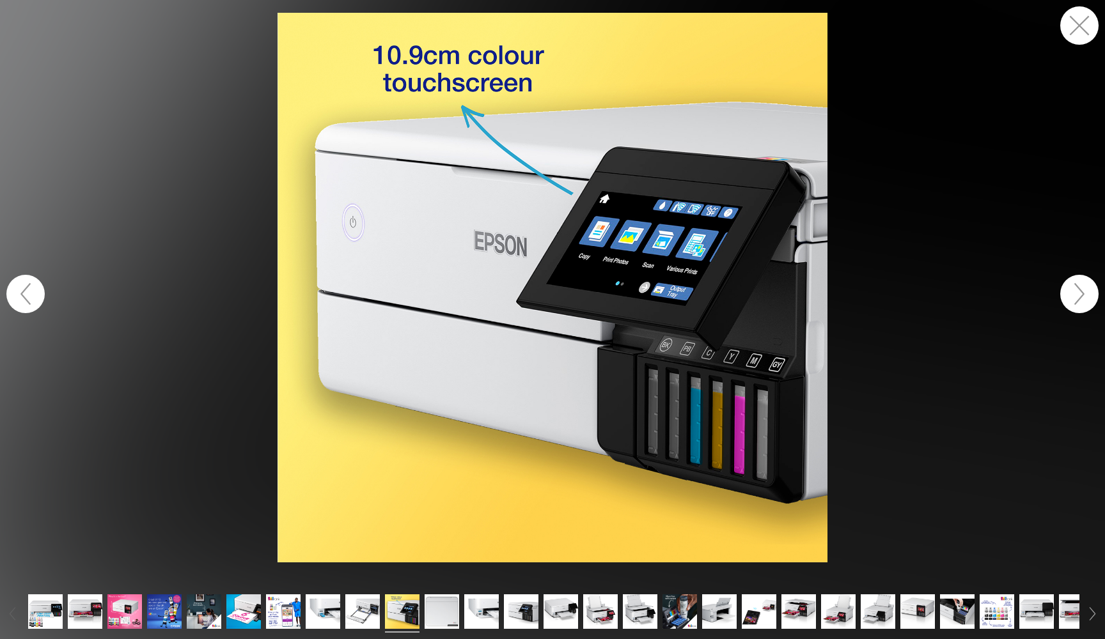
click at [846, 290] on button "button" at bounding box center [1079, 294] width 38 height 38
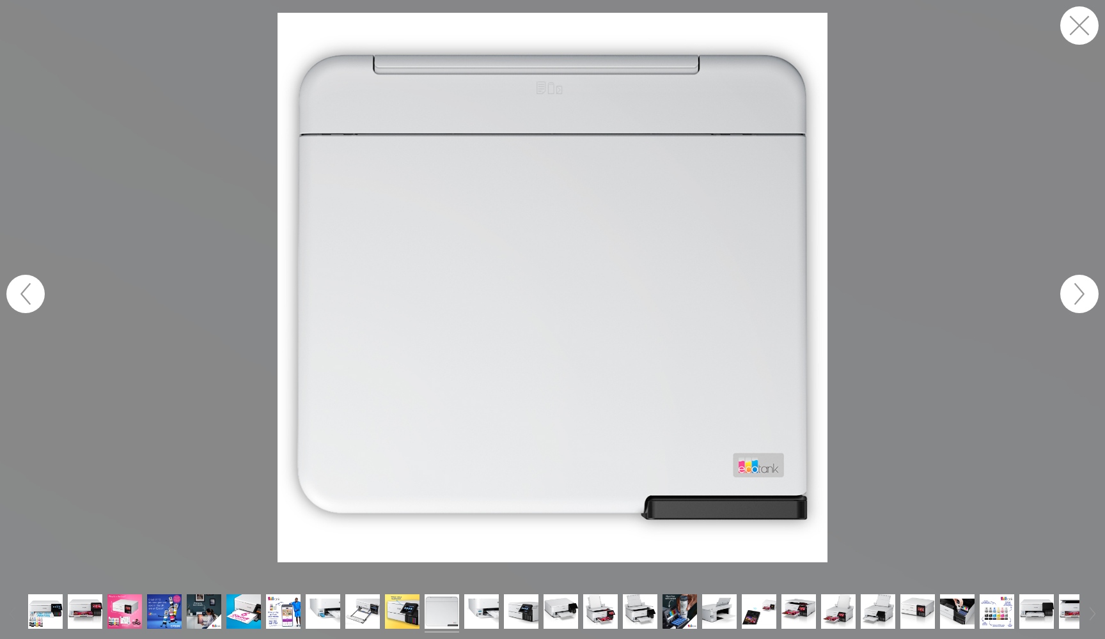
click at [846, 290] on button "button" at bounding box center [1079, 294] width 38 height 38
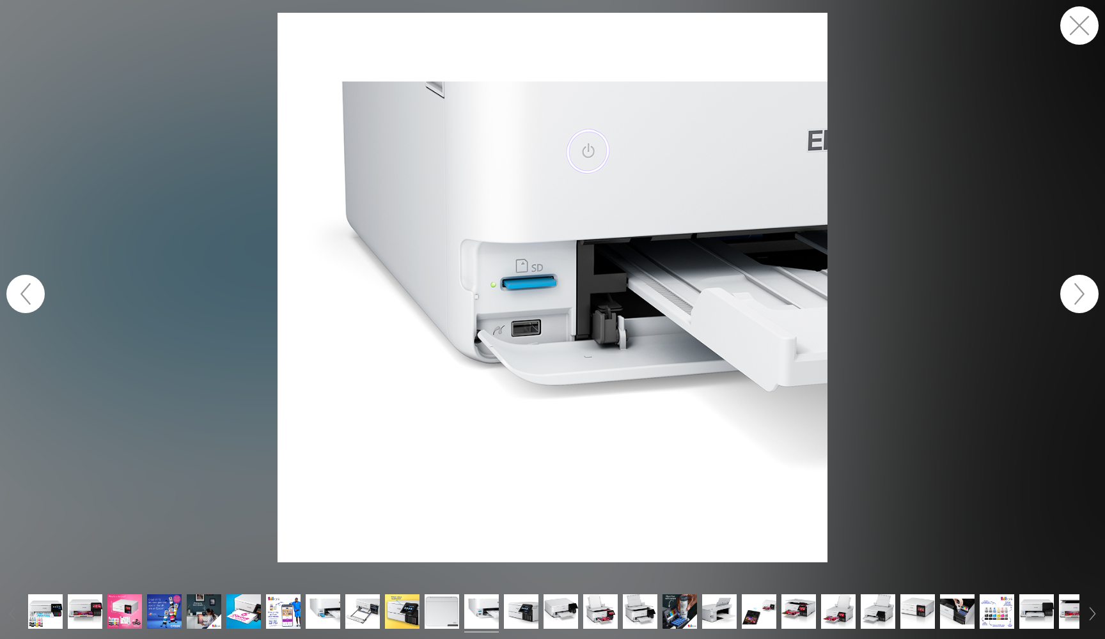
click at [846, 290] on button "button" at bounding box center [1079, 294] width 38 height 38
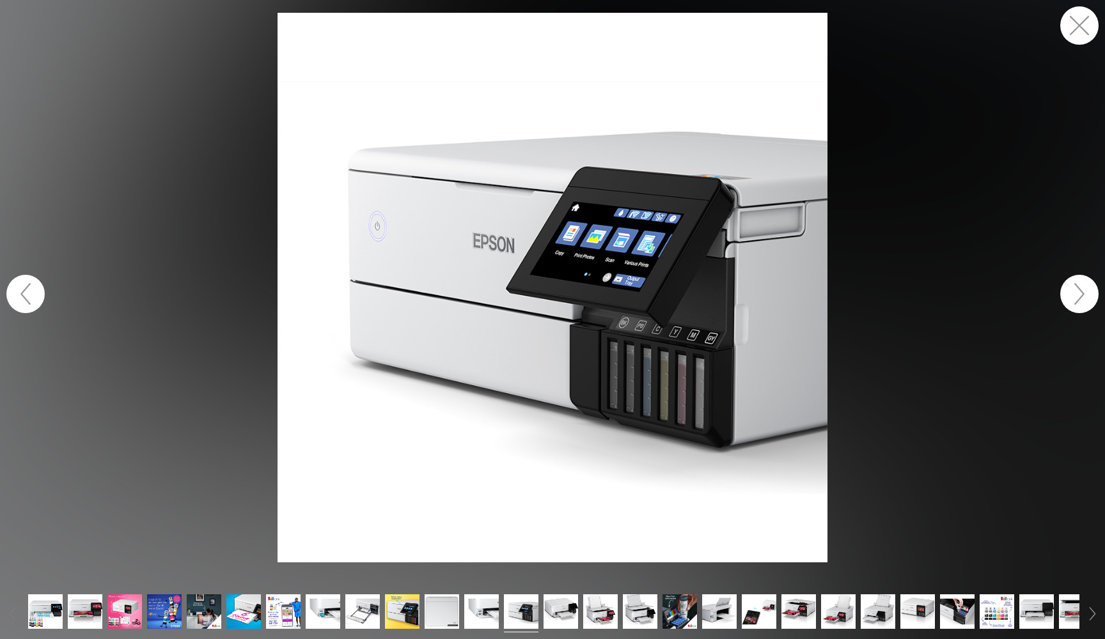
click at [846, 290] on button "button" at bounding box center [1079, 294] width 38 height 38
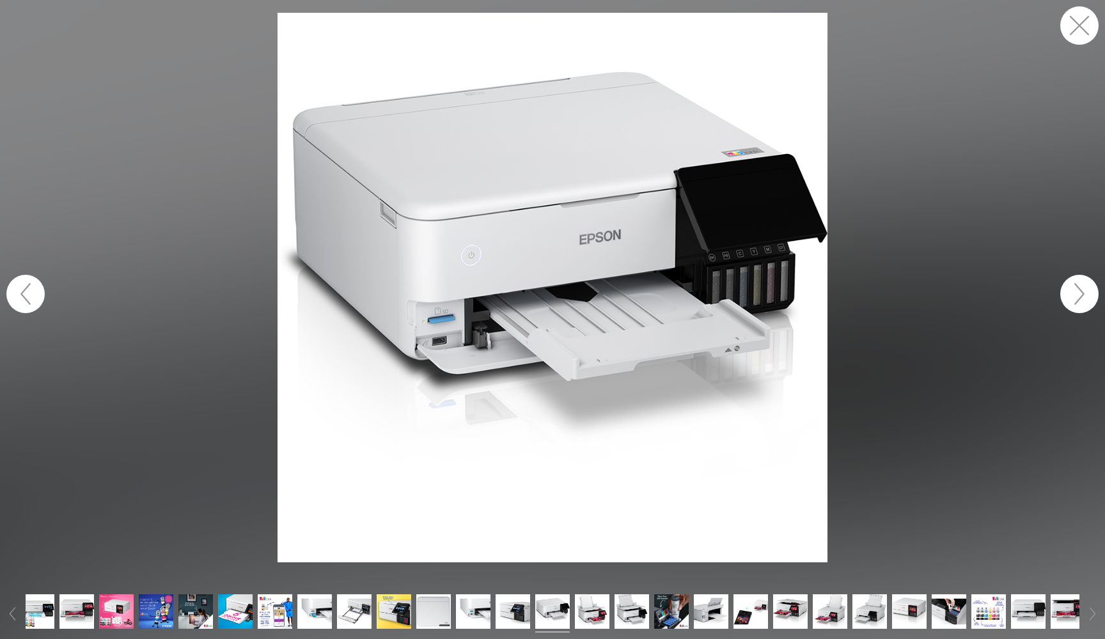
click at [846, 290] on button "button" at bounding box center [1079, 294] width 38 height 38
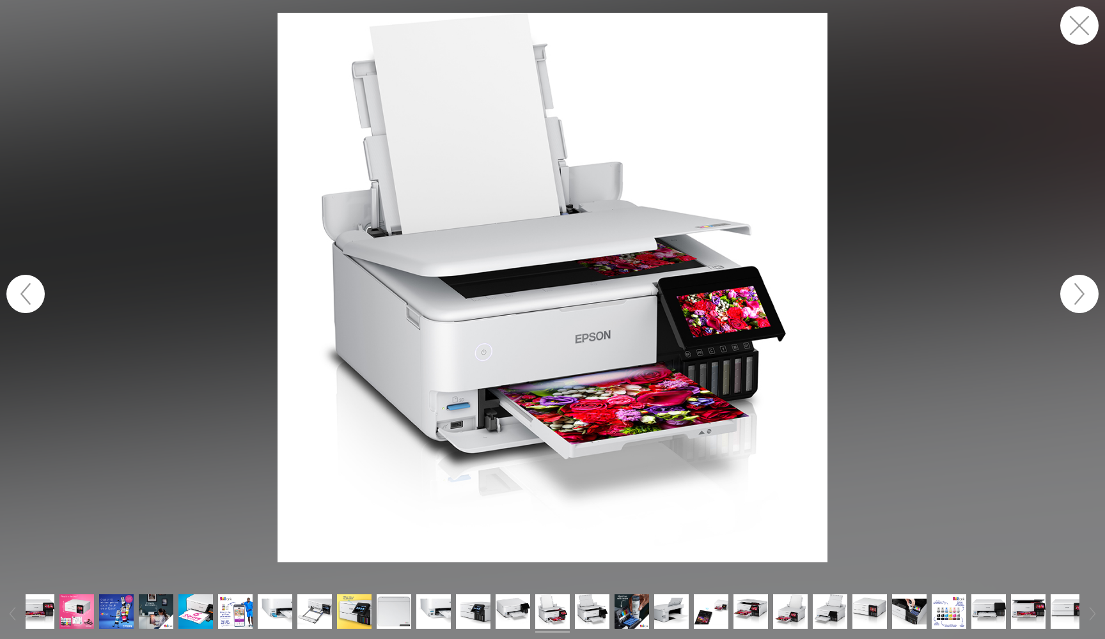
click at [846, 290] on button "button" at bounding box center [1079, 294] width 38 height 38
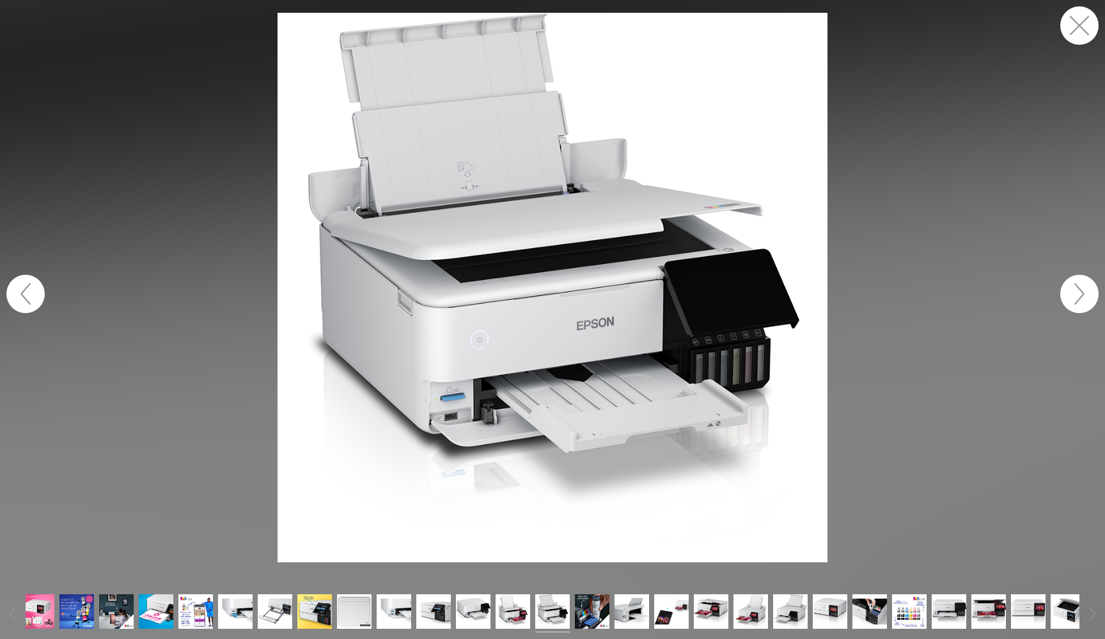
click at [846, 290] on button "button" at bounding box center [1079, 294] width 38 height 38
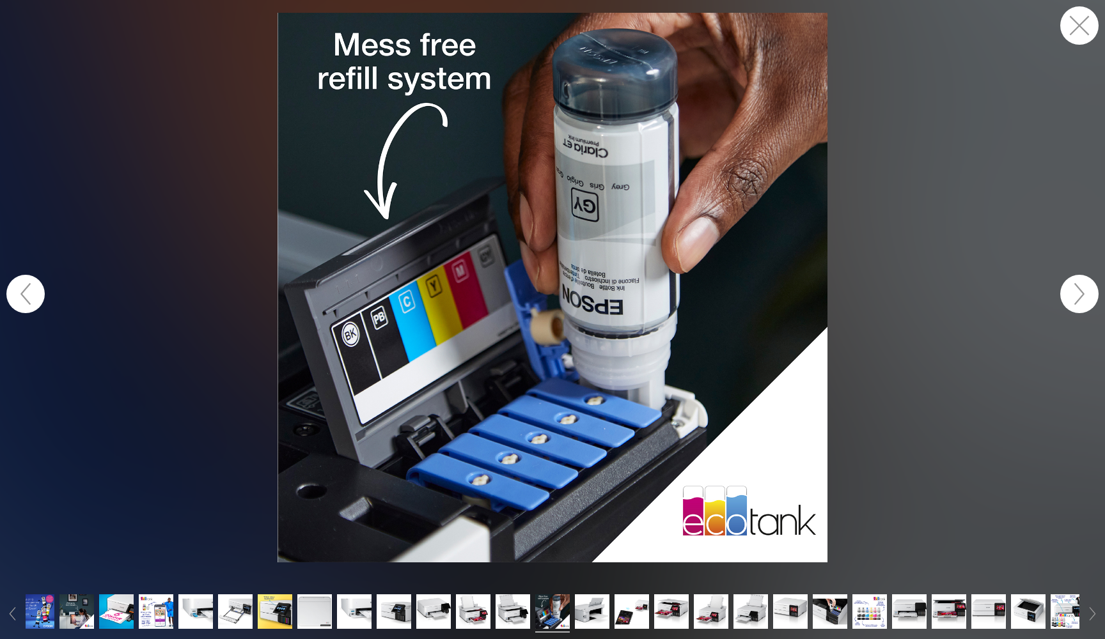
click at [846, 290] on button "button" at bounding box center [1079, 294] width 38 height 38
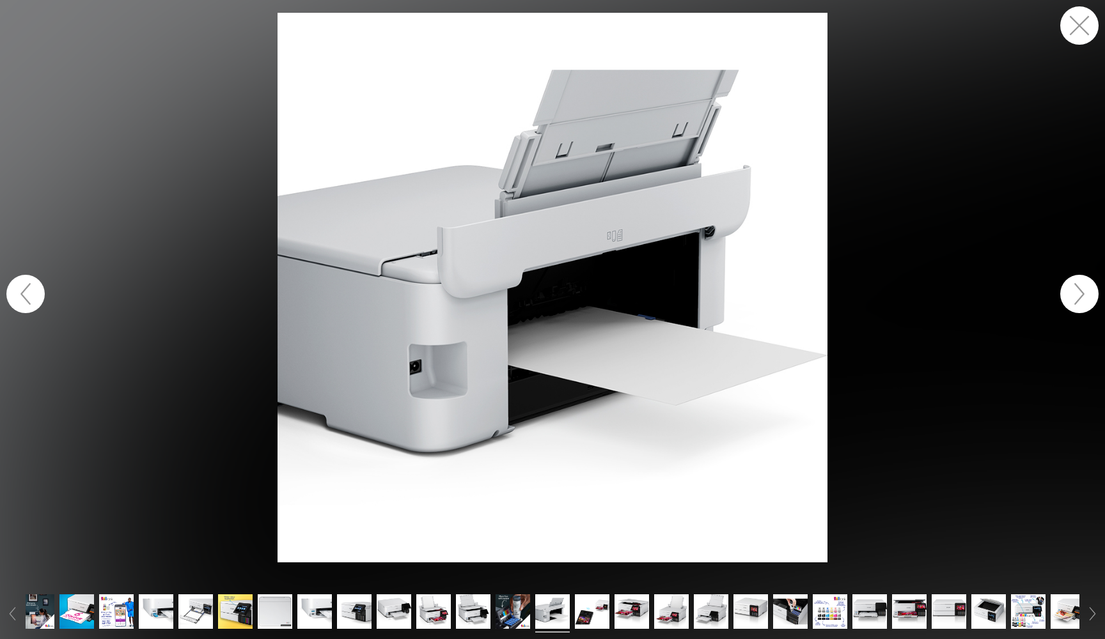
click at [846, 294] on button "button" at bounding box center [1079, 294] width 38 height 38
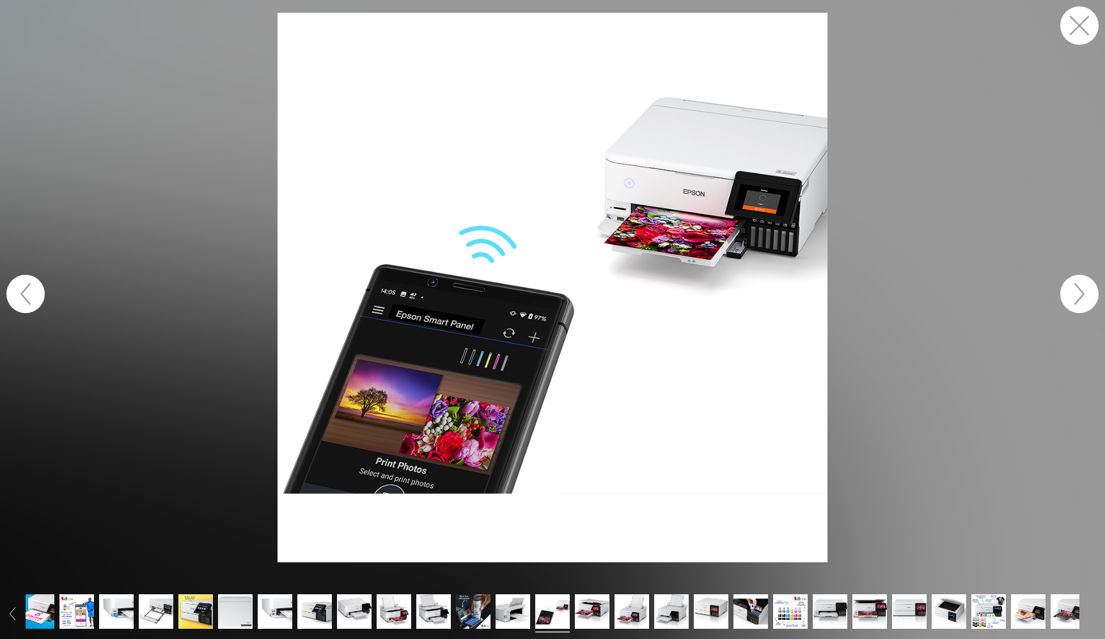
click at [846, 289] on button "button" at bounding box center [1079, 294] width 38 height 38
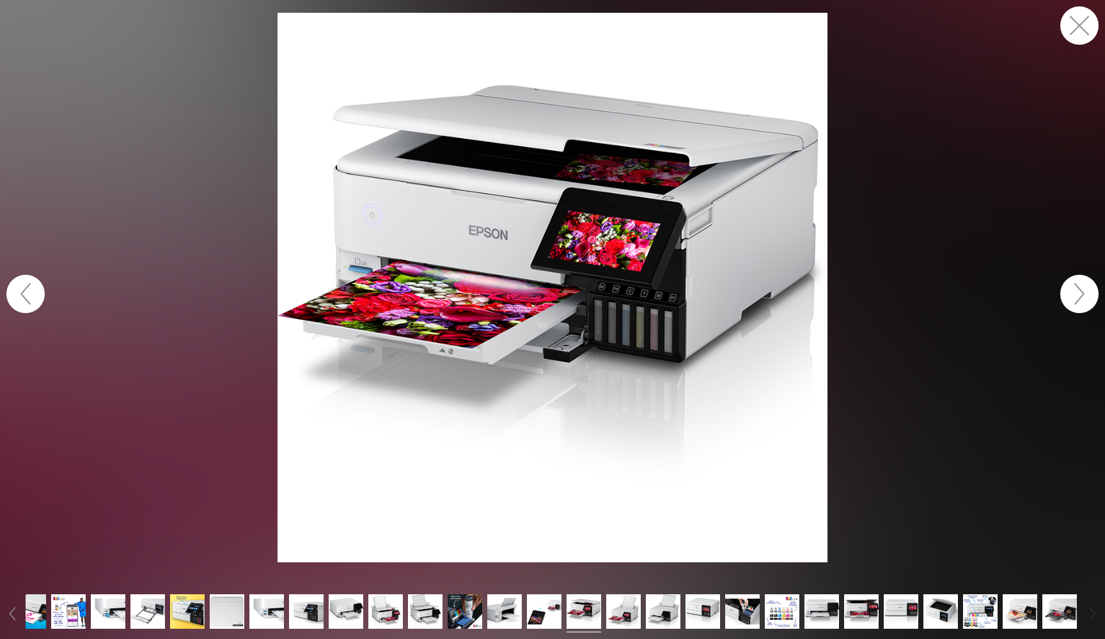
click at [846, 289] on button "button" at bounding box center [1079, 294] width 38 height 38
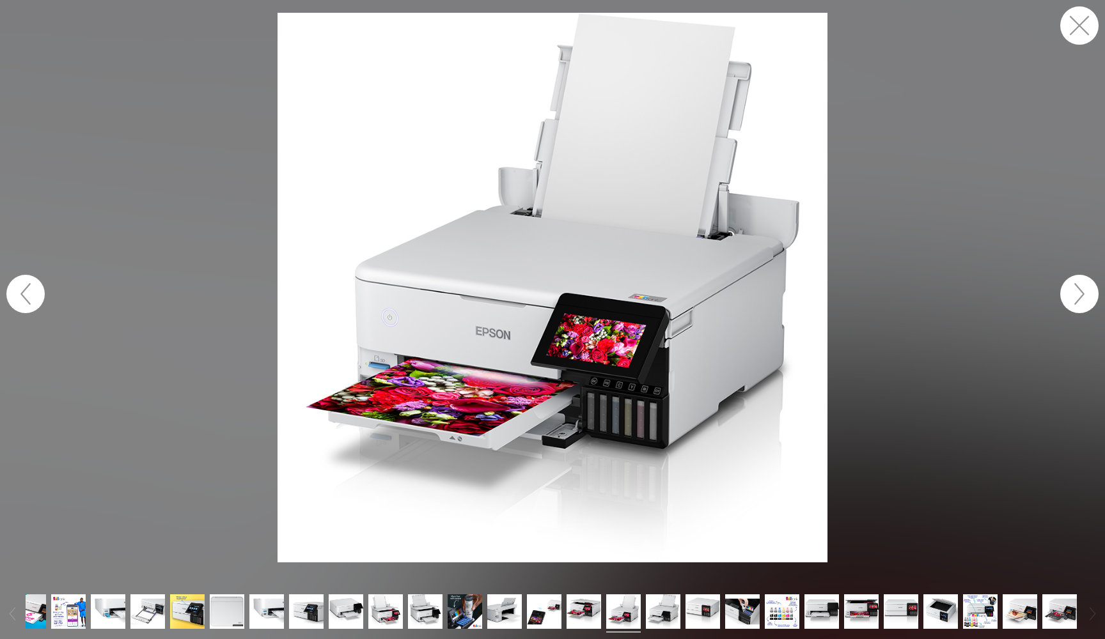
click at [846, 289] on button "button" at bounding box center [1079, 294] width 38 height 38
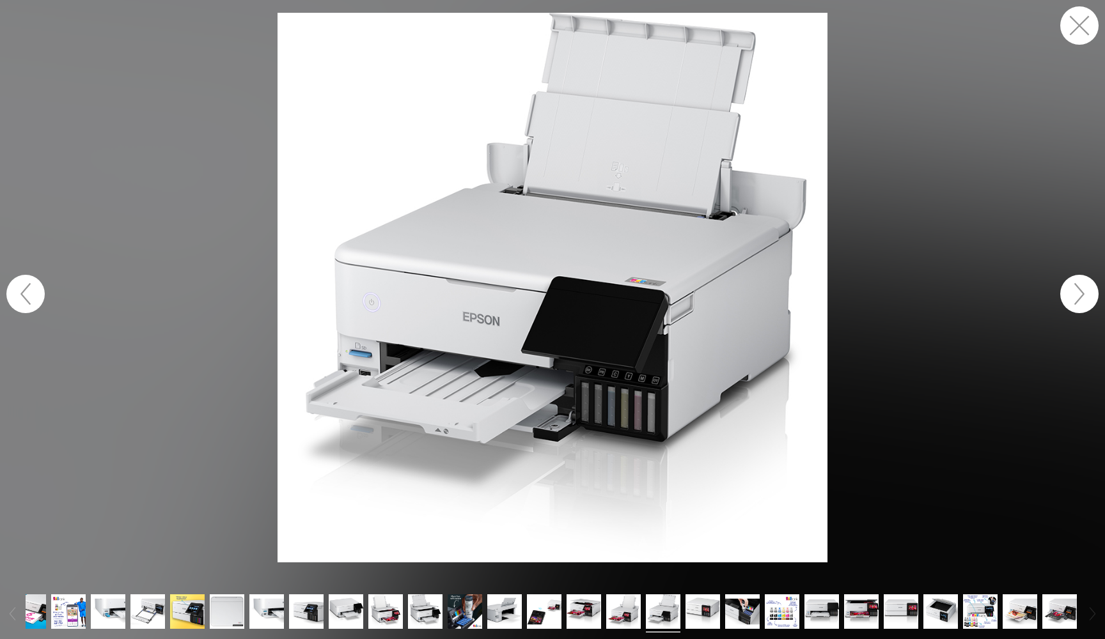
click at [846, 289] on button "button" at bounding box center [1079, 294] width 38 height 38
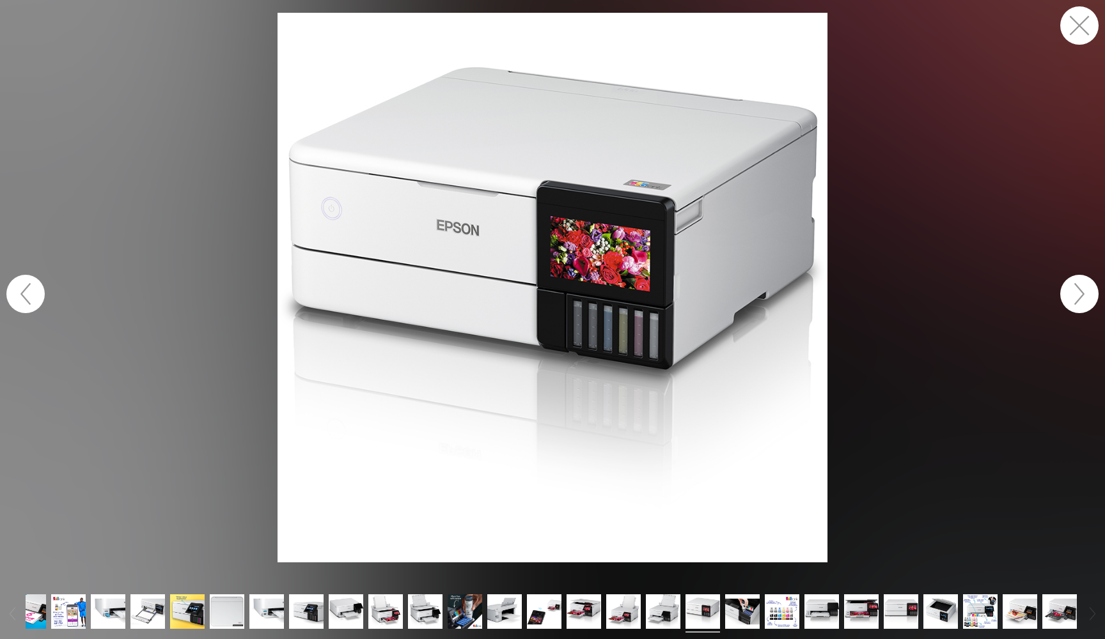
click at [846, 11] on button "button" at bounding box center [1079, 25] width 38 height 38
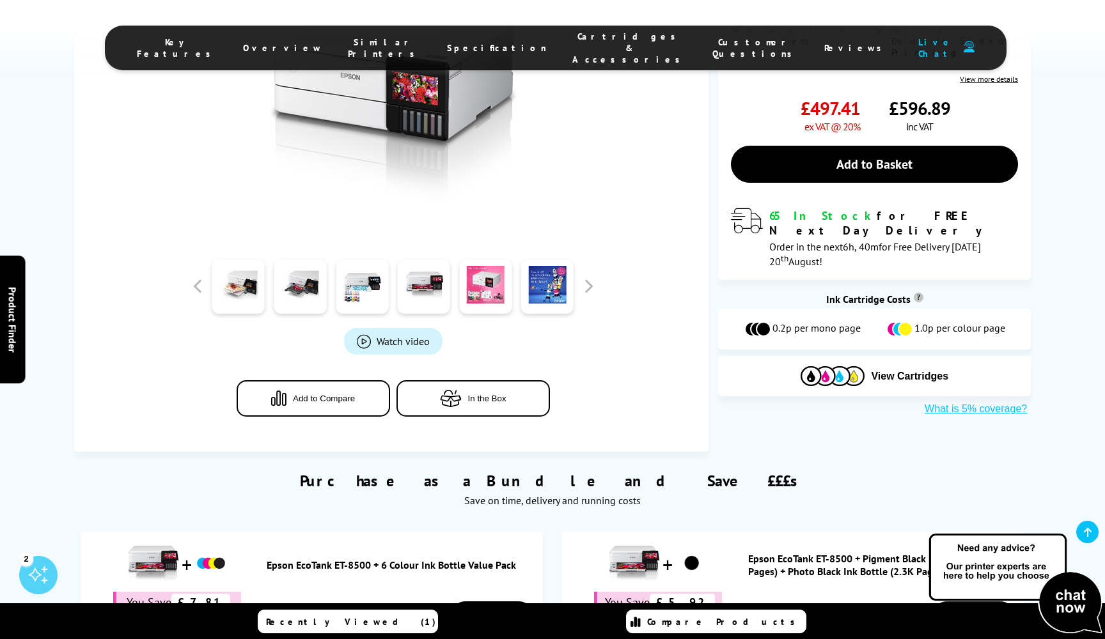
scroll to position [370, 0]
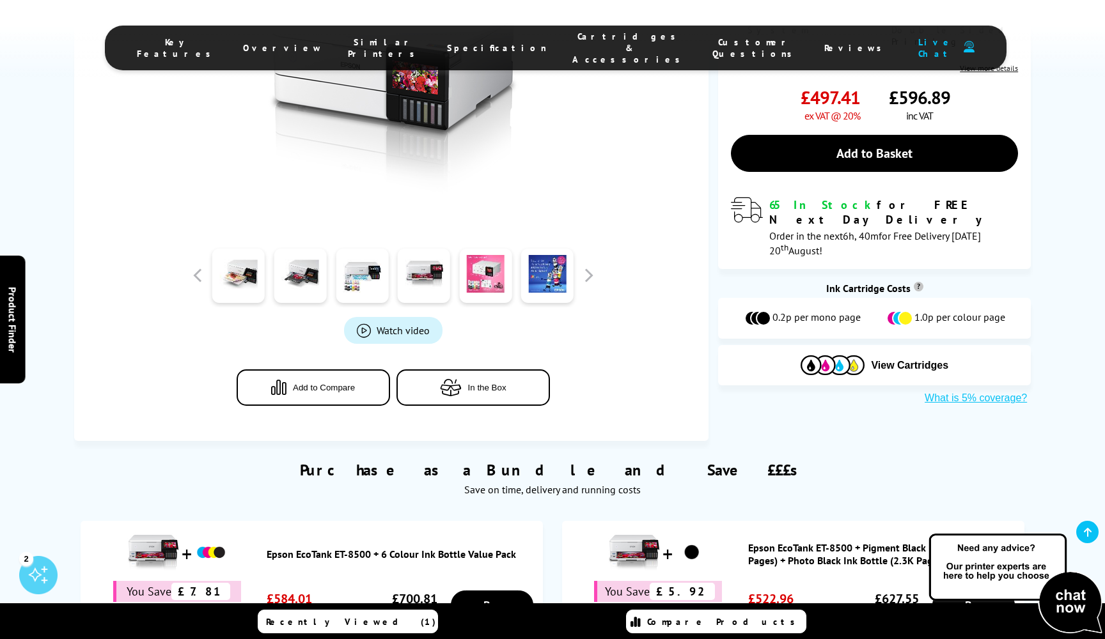
click at [406, 328] on span "Watch video" at bounding box center [402, 330] width 53 height 13
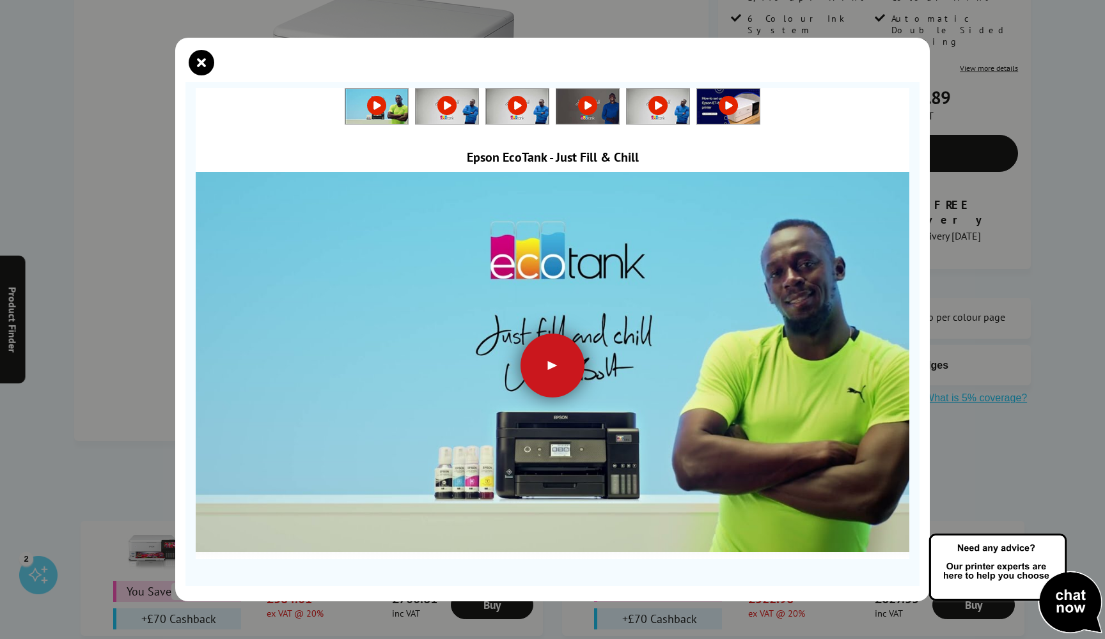
click at [552, 362] on div at bounding box center [552, 366] width 64 height 64
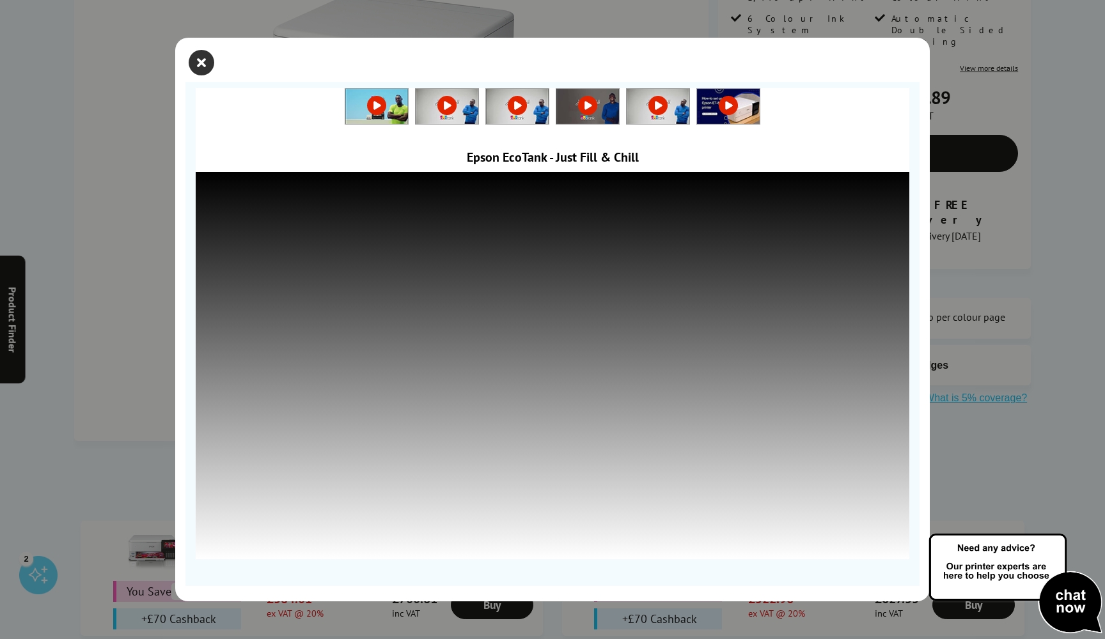
click at [200, 58] on icon "close modal" at bounding box center [202, 63] width 26 height 26
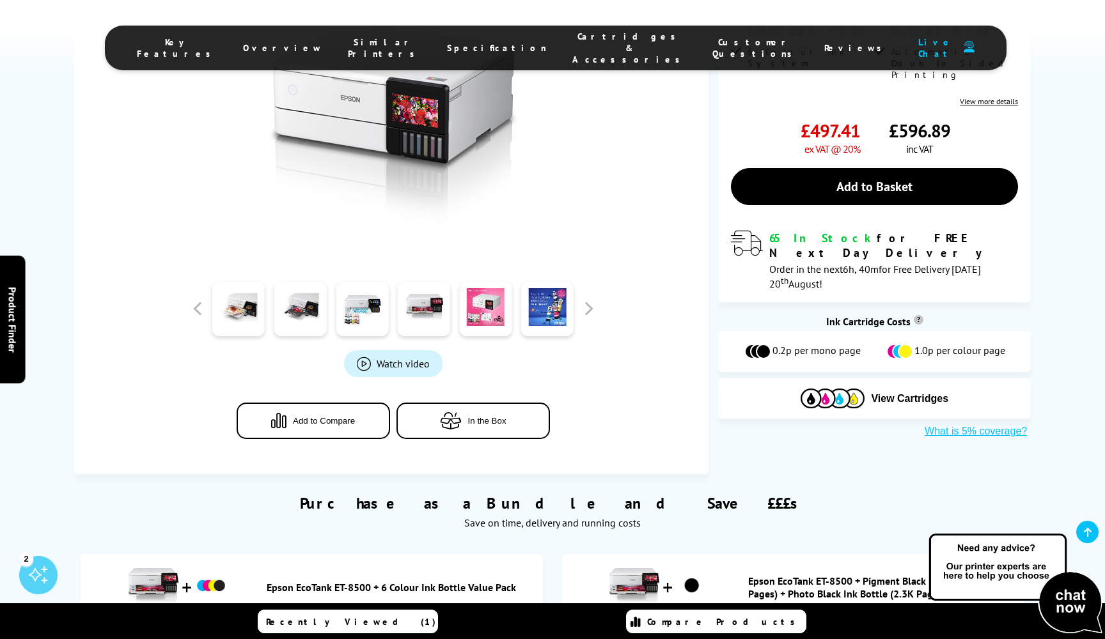
scroll to position [334, 0]
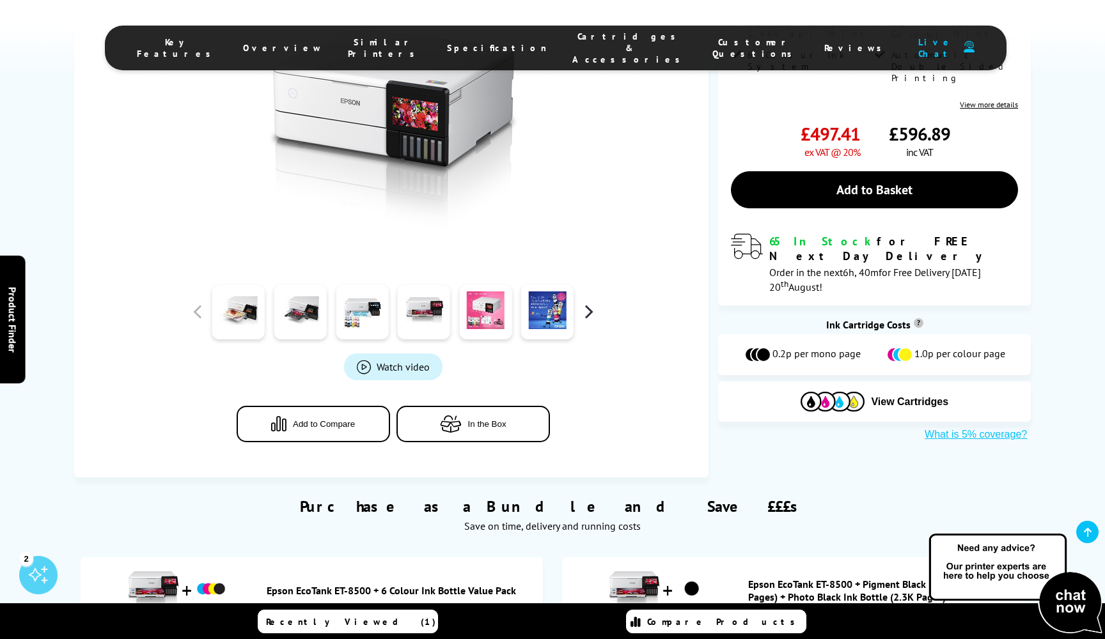
click at [584, 311] on button "button" at bounding box center [587, 311] width 19 height 19
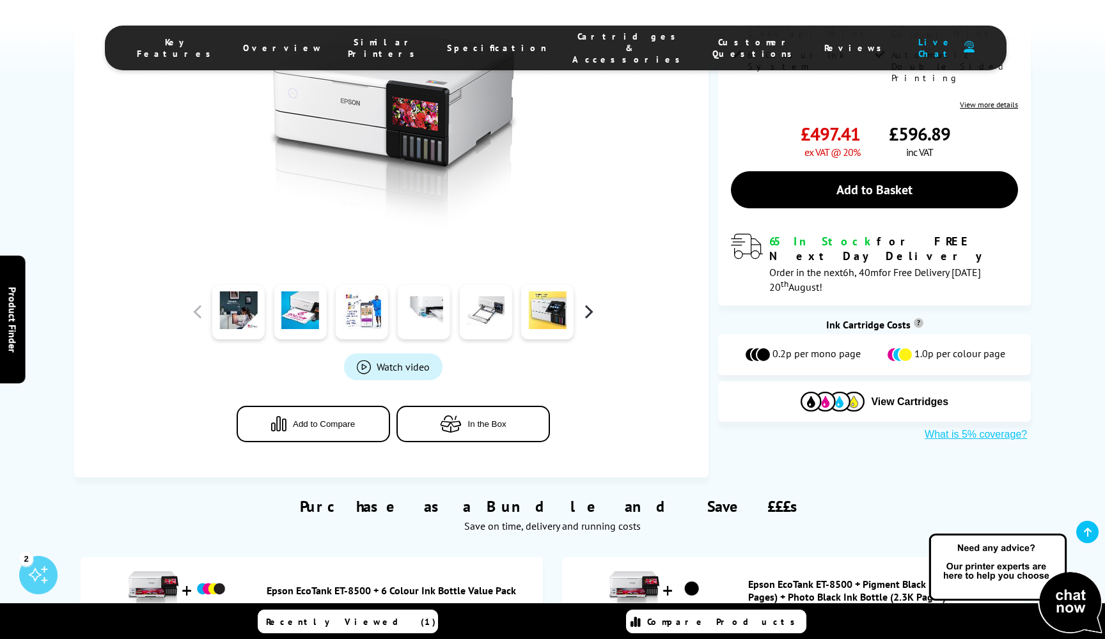
click at [584, 311] on button "button" at bounding box center [587, 311] width 19 height 19
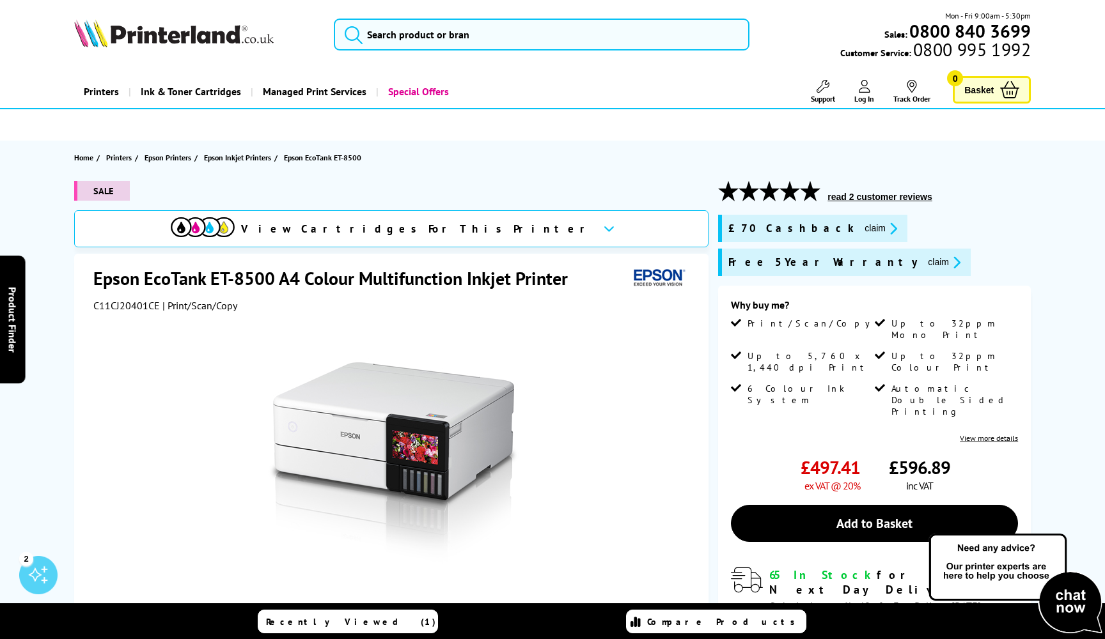
scroll to position [0, 0]
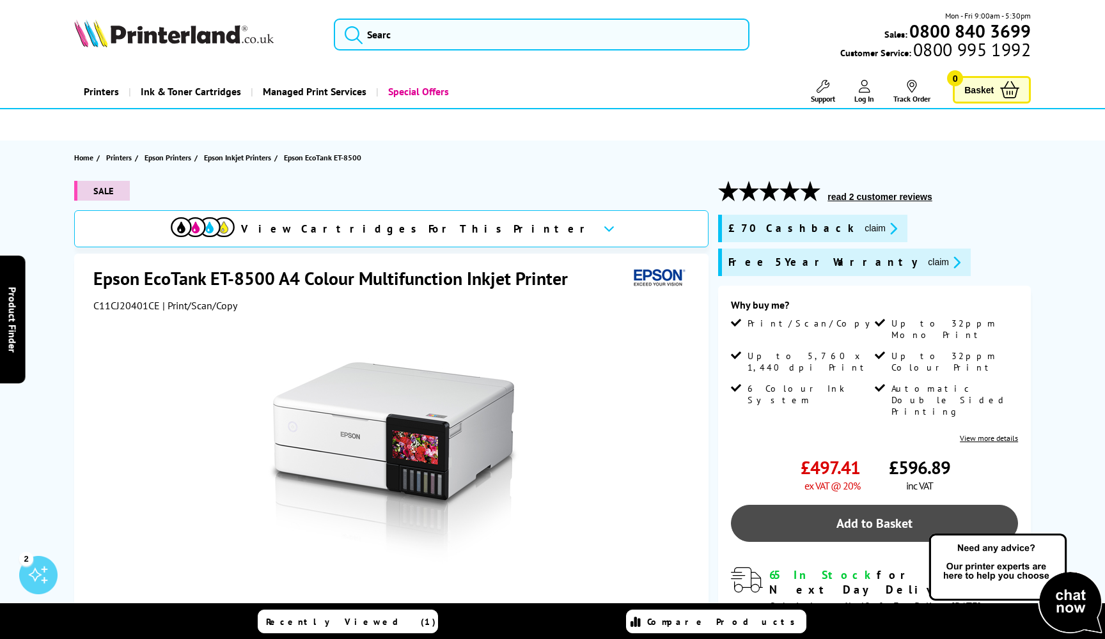
click at [846, 505] on link "Add to Basket" at bounding box center [874, 523] width 287 height 37
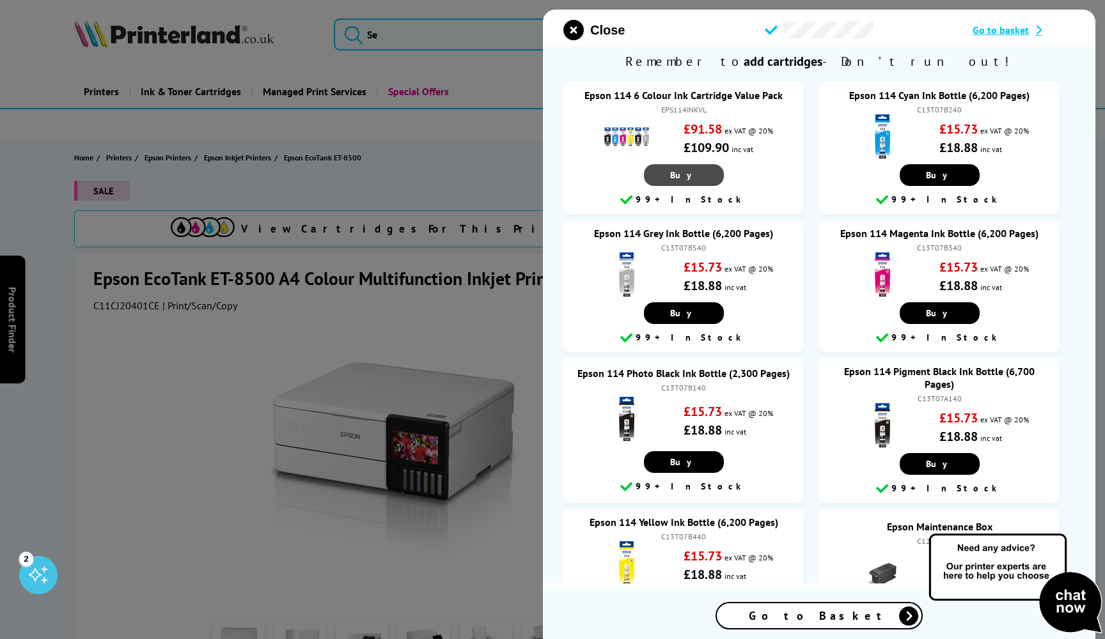
click at [692, 173] on link "Buy" at bounding box center [684, 175] width 80 height 22
click at [846, 617] on icon at bounding box center [908, 616] width 19 height 19
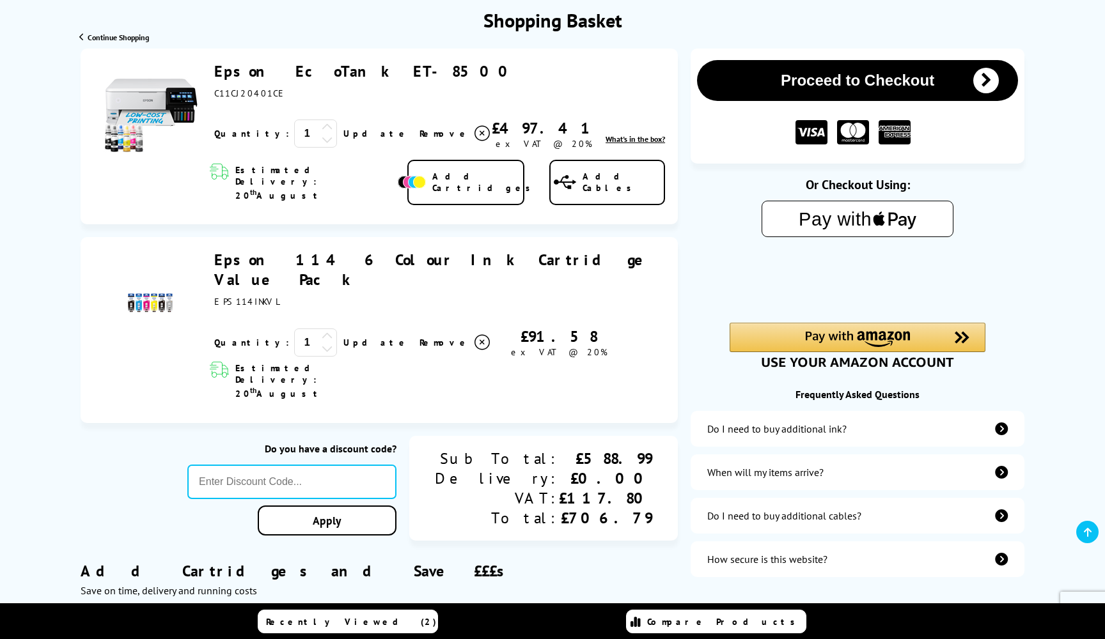
scroll to position [146, 0]
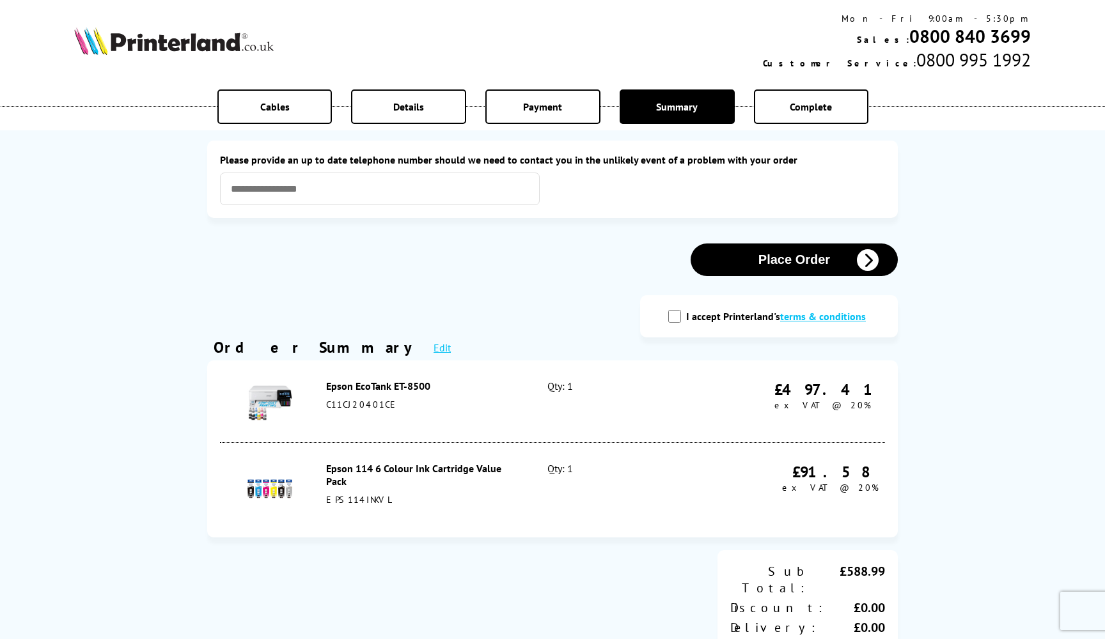
click at [675, 315] on input "I accept Printerland's terms & conditions" at bounding box center [674, 316] width 13 height 13
checkbox input "true"
click at [864, 253] on icon "button" at bounding box center [868, 260] width 22 height 22
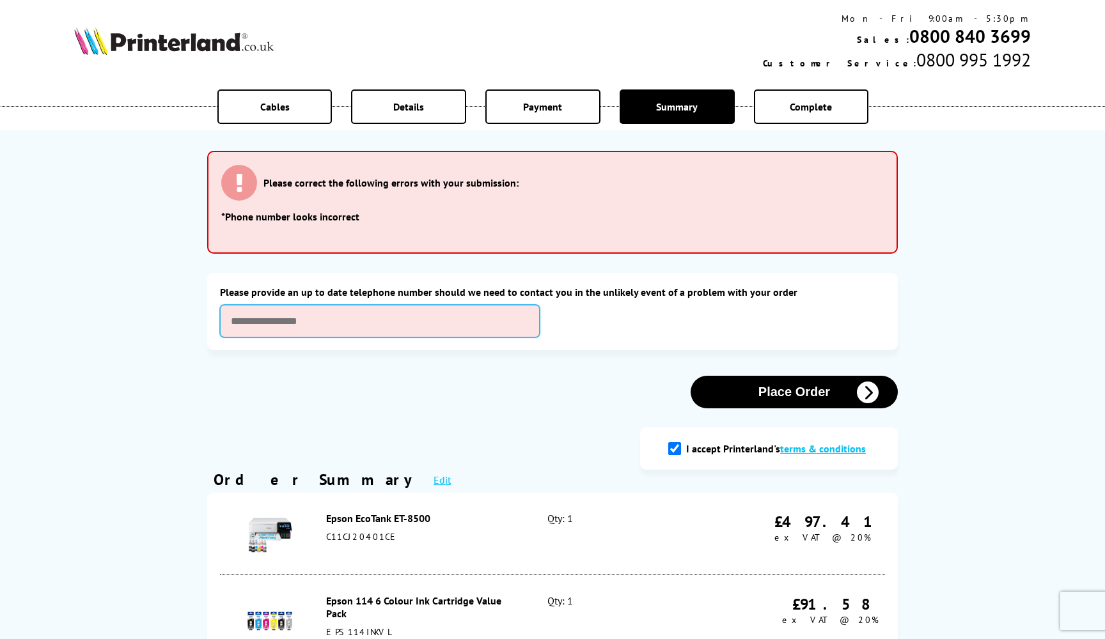
click at [344, 312] on input "text" at bounding box center [380, 321] width 320 height 33
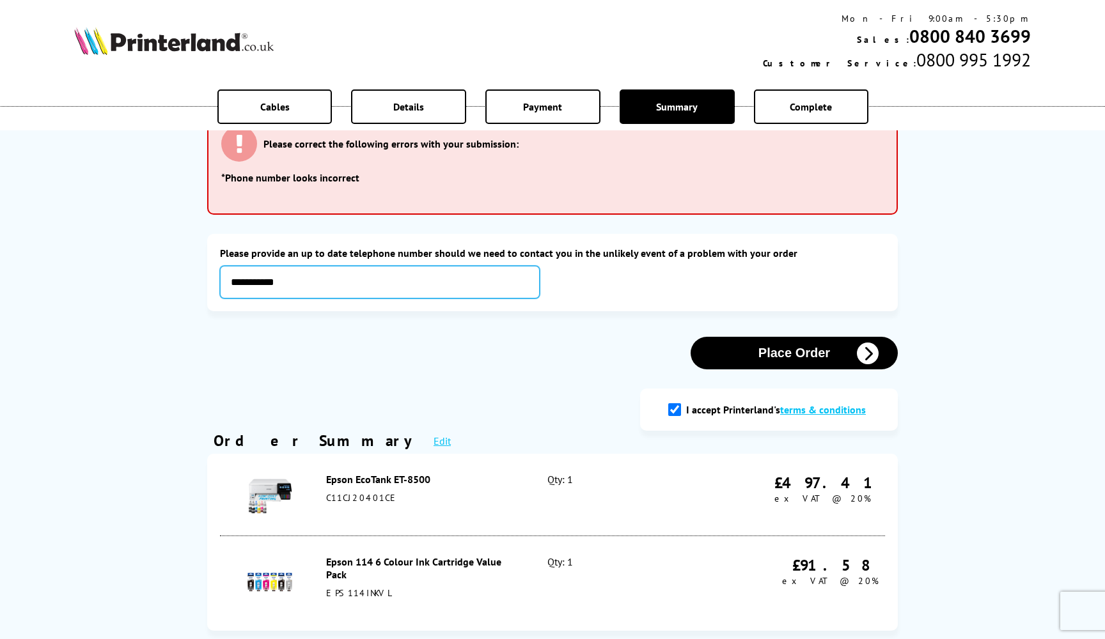
scroll to position [41, 0]
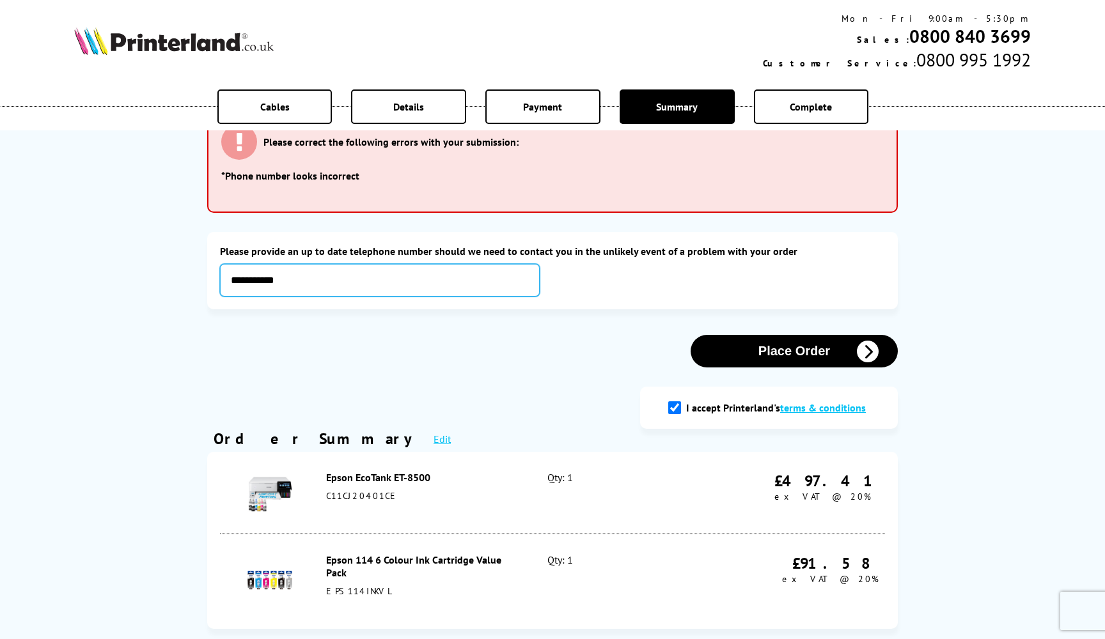
type input "**********"
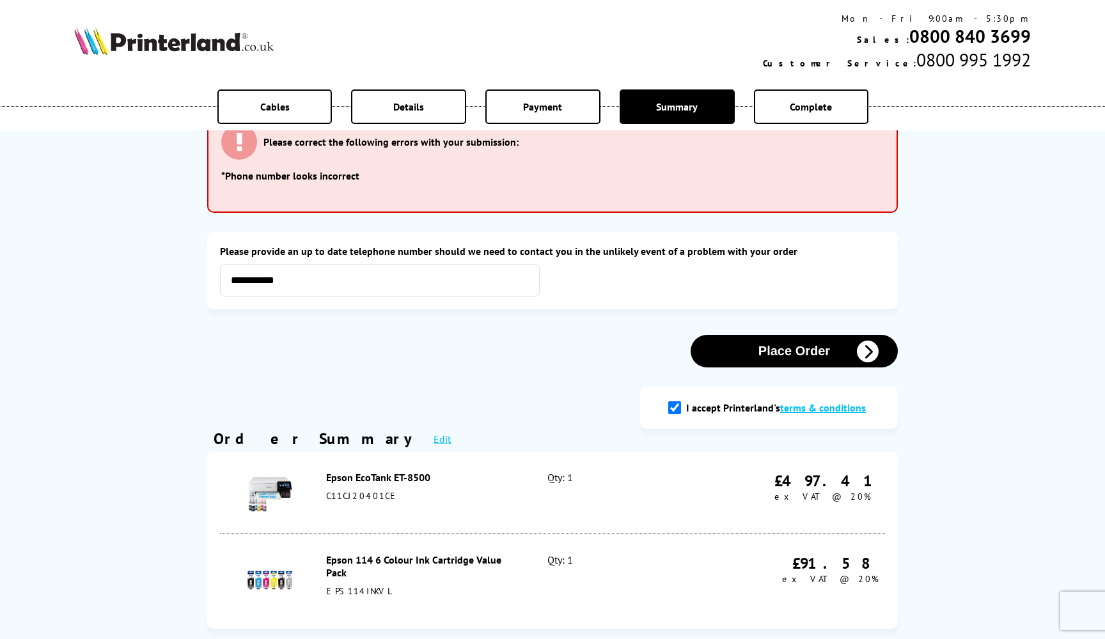
click at [871, 351] on icon "button" at bounding box center [868, 352] width 22 height 22
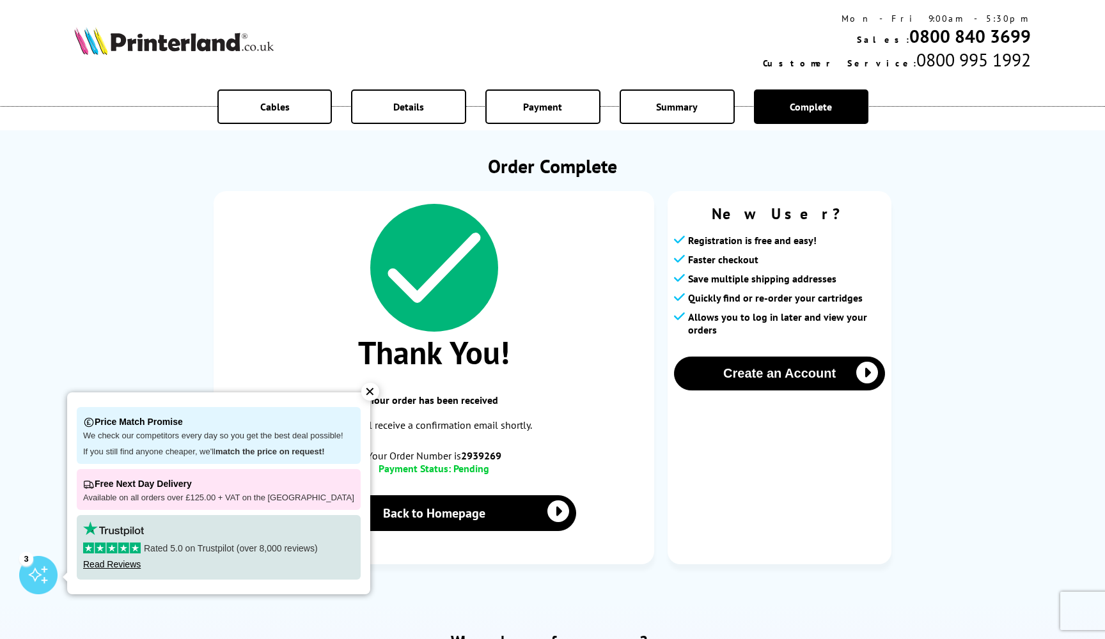
click at [364, 400] on div "✕" at bounding box center [370, 392] width 18 height 18
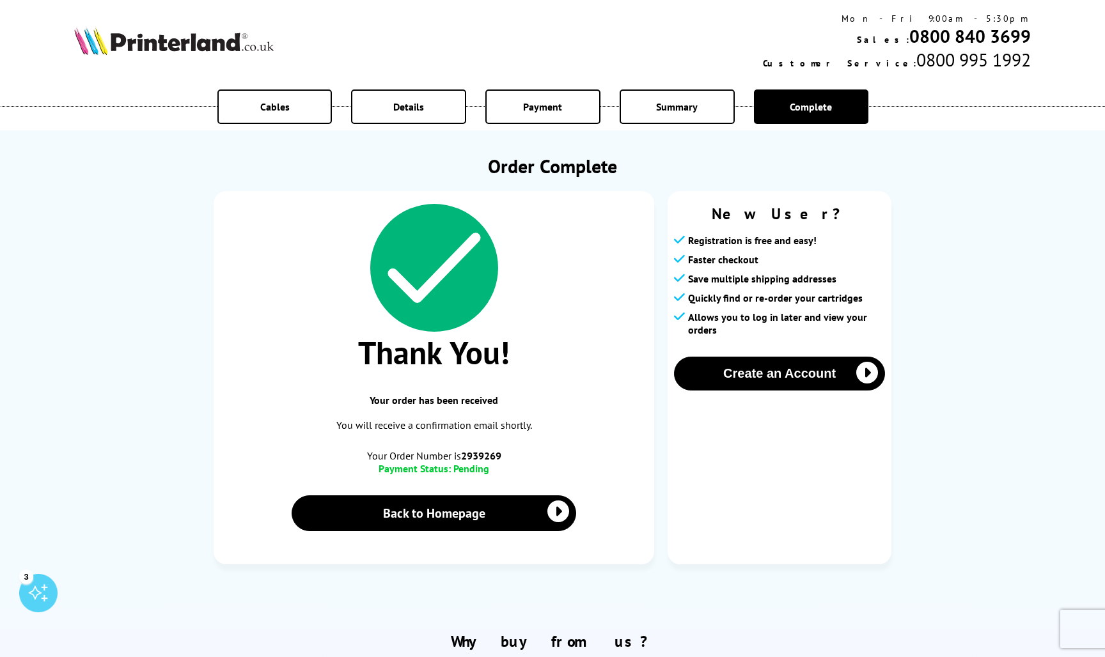
click at [1027, 445] on div "Cables Details Payment Summary Complete Order Complete Thank You! Your order ha…" at bounding box center [552, 295] width 1105 height 590
